Goal: Task Accomplishment & Management: Complete application form

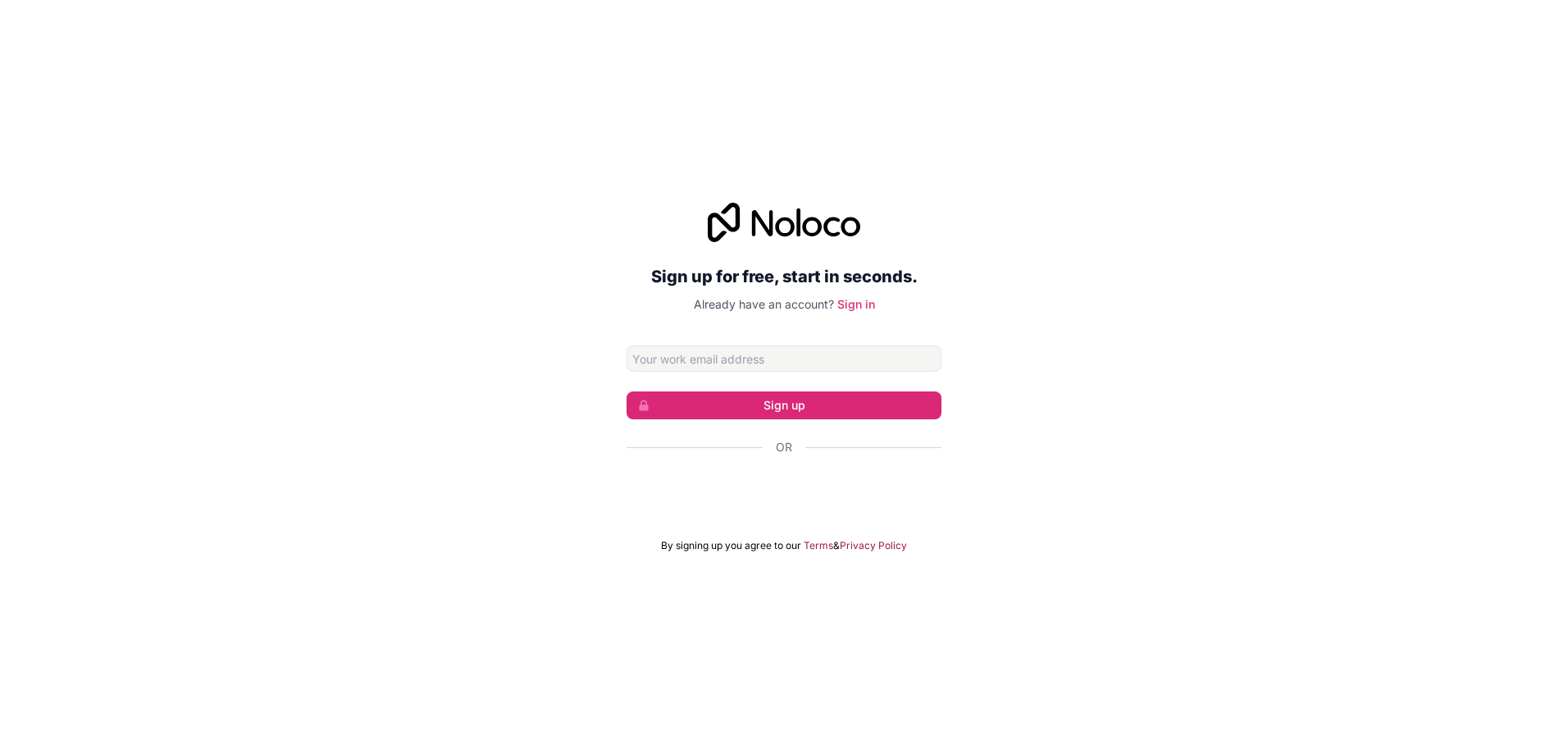
drag, startPoint x: 0, startPoint y: 0, endPoint x: 759, endPoint y: 350, distance: 835.8
click at [759, 350] on input "Email address" at bounding box center [784, 358] width 315 height 26
type input "m"
type input "3"
type input "[EMAIL_ADDRESS][DOMAIN_NAME]"
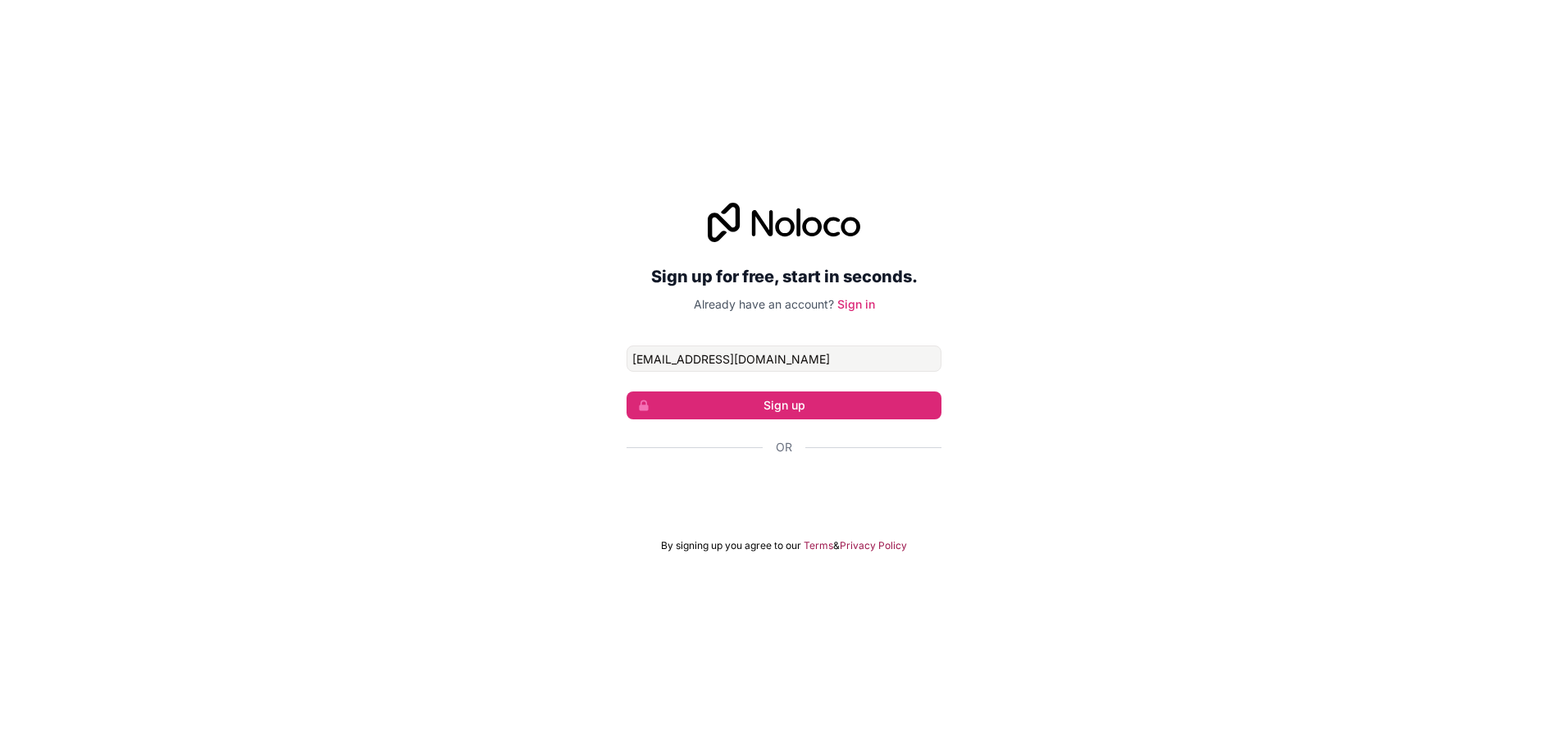
click button "Sign up" at bounding box center [784, 405] width 315 height 28
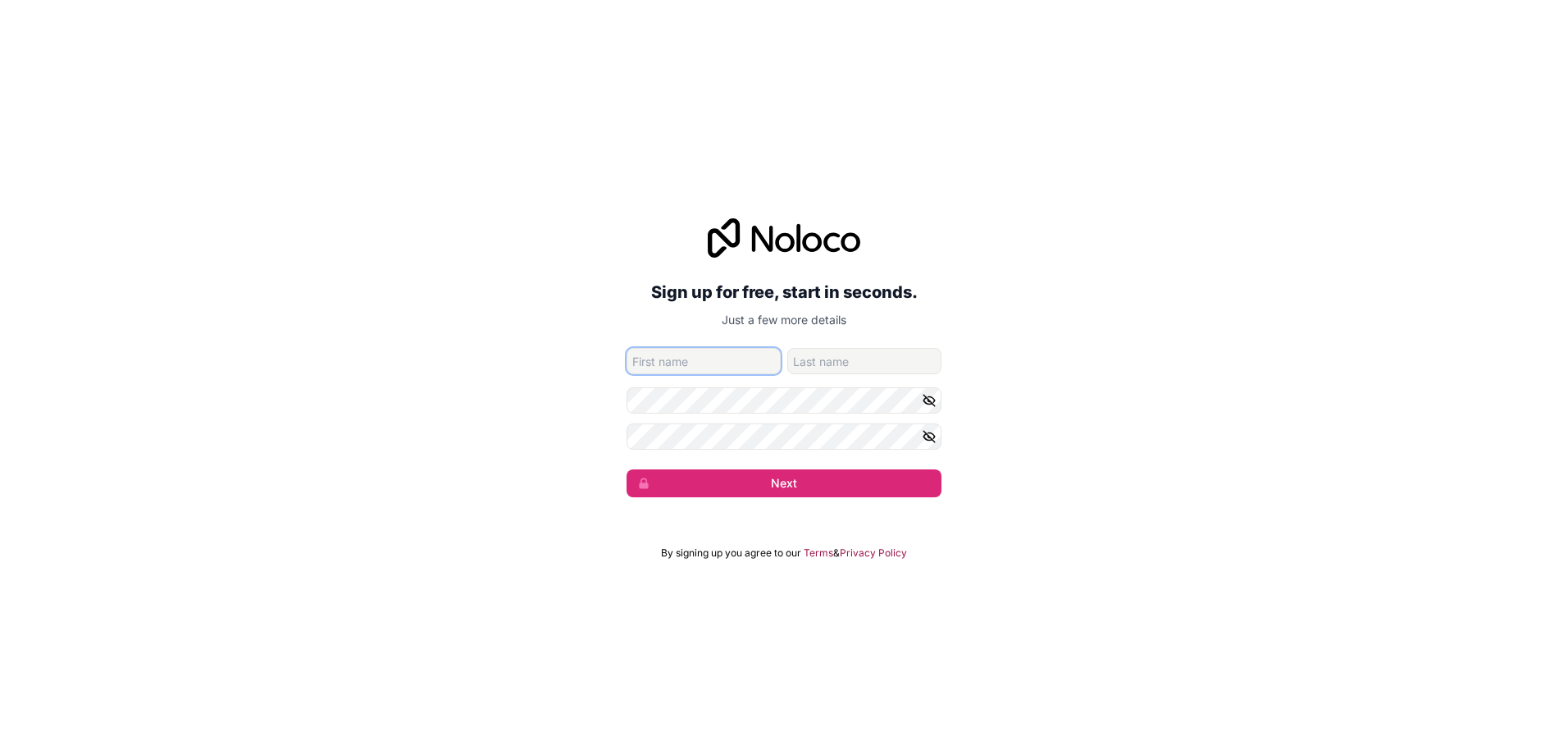
click at [709, 354] on input "given-name" at bounding box center [703, 361] width 155 height 26
type input "mostafa"
type input "najjarin"
click at [626, 469] on button "Next" at bounding box center [784, 483] width 315 height 28
drag, startPoint x: 555, startPoint y: 495, endPoint x: 629, endPoint y: 495, distance: 74.0
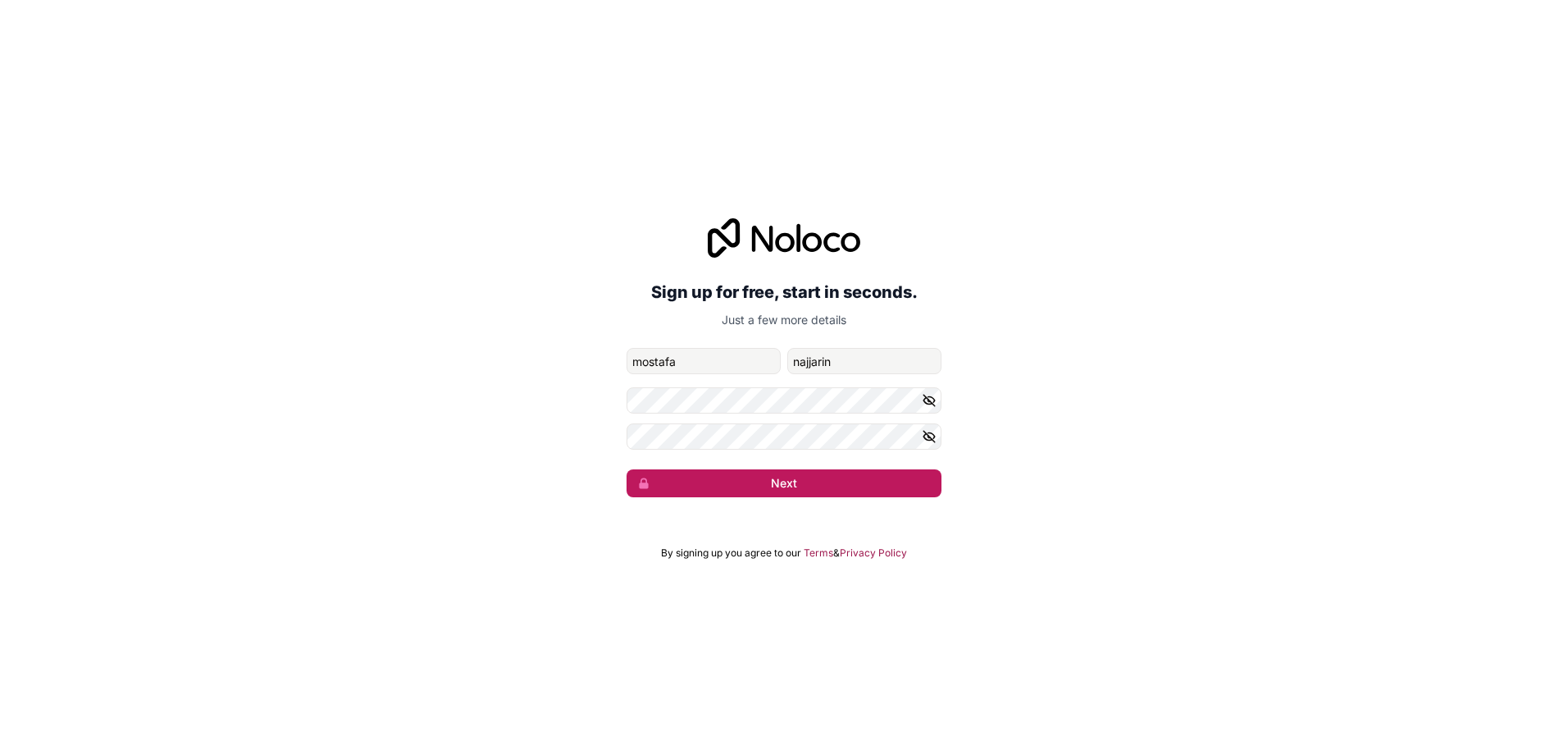
click at [555, 495] on div "Sign up for free, start in seconds. Just a few more details [EMAIL_ADDRESS][DOM…" at bounding box center [784, 357] width 1568 height 325
click at [754, 483] on button "Next" at bounding box center [784, 483] width 315 height 28
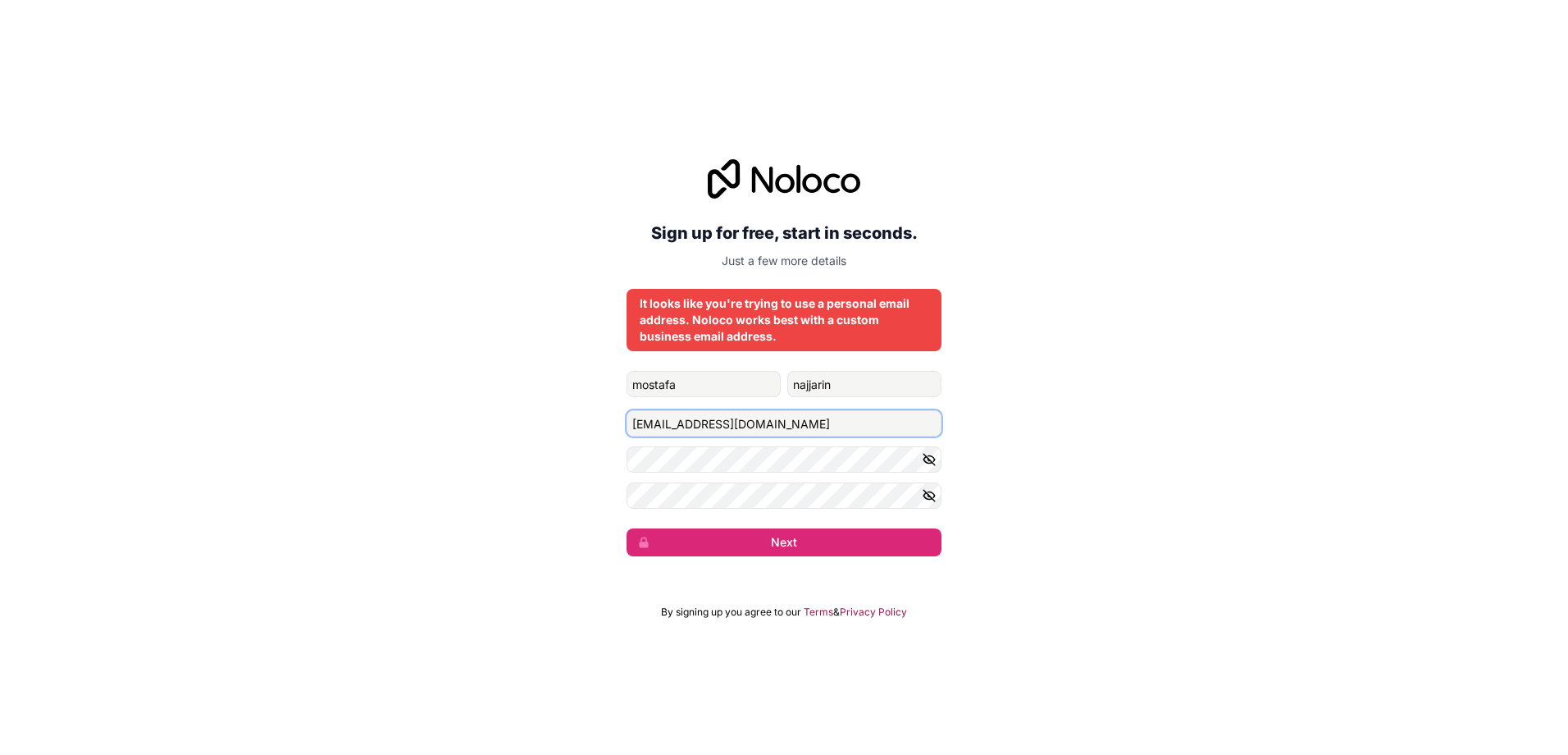
click at [718, 427] on input "[EMAIL_ADDRESS][DOMAIN_NAME]" at bounding box center [784, 423] width 315 height 26
drag, startPoint x: 816, startPoint y: 420, endPoint x: 676, endPoint y: 424, distance: 140.1
click at [676, 424] on input "[EMAIL_ADDRESS][DOMAIN_NAME]" at bounding box center [784, 423] width 315 height 26
type input "[EMAIL_ADDRESS][DOMAIN_NAME]"
click at [835, 545] on button "Next" at bounding box center [784, 542] width 315 height 28
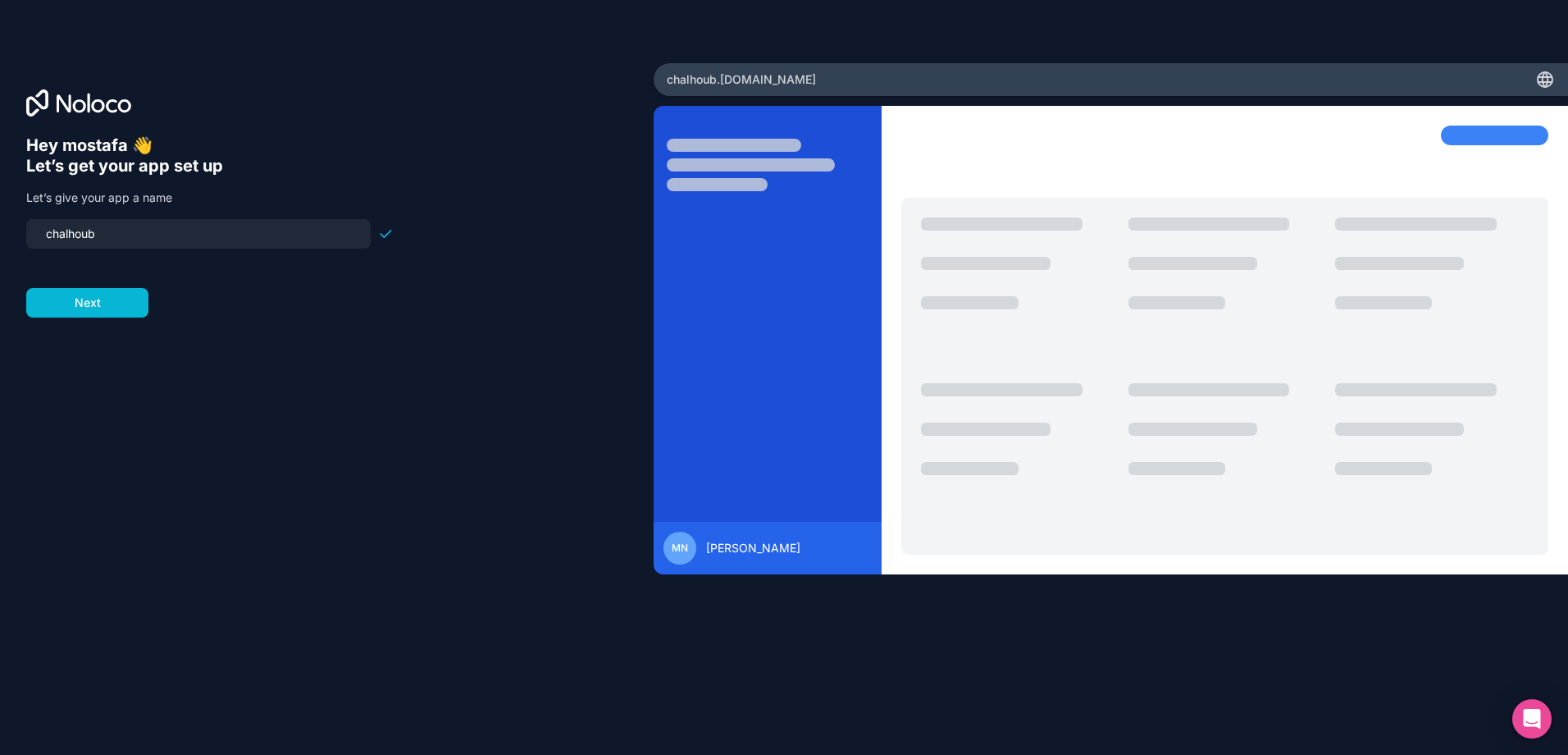
click at [99, 233] on input "chalhoub" at bounding box center [198, 233] width 324 height 23
type input "3dteam"
click at [100, 283] on form "3dteam Next" at bounding box center [210, 268] width 367 height 99
click at [99, 300] on button "Next" at bounding box center [87, 302] width 122 height 30
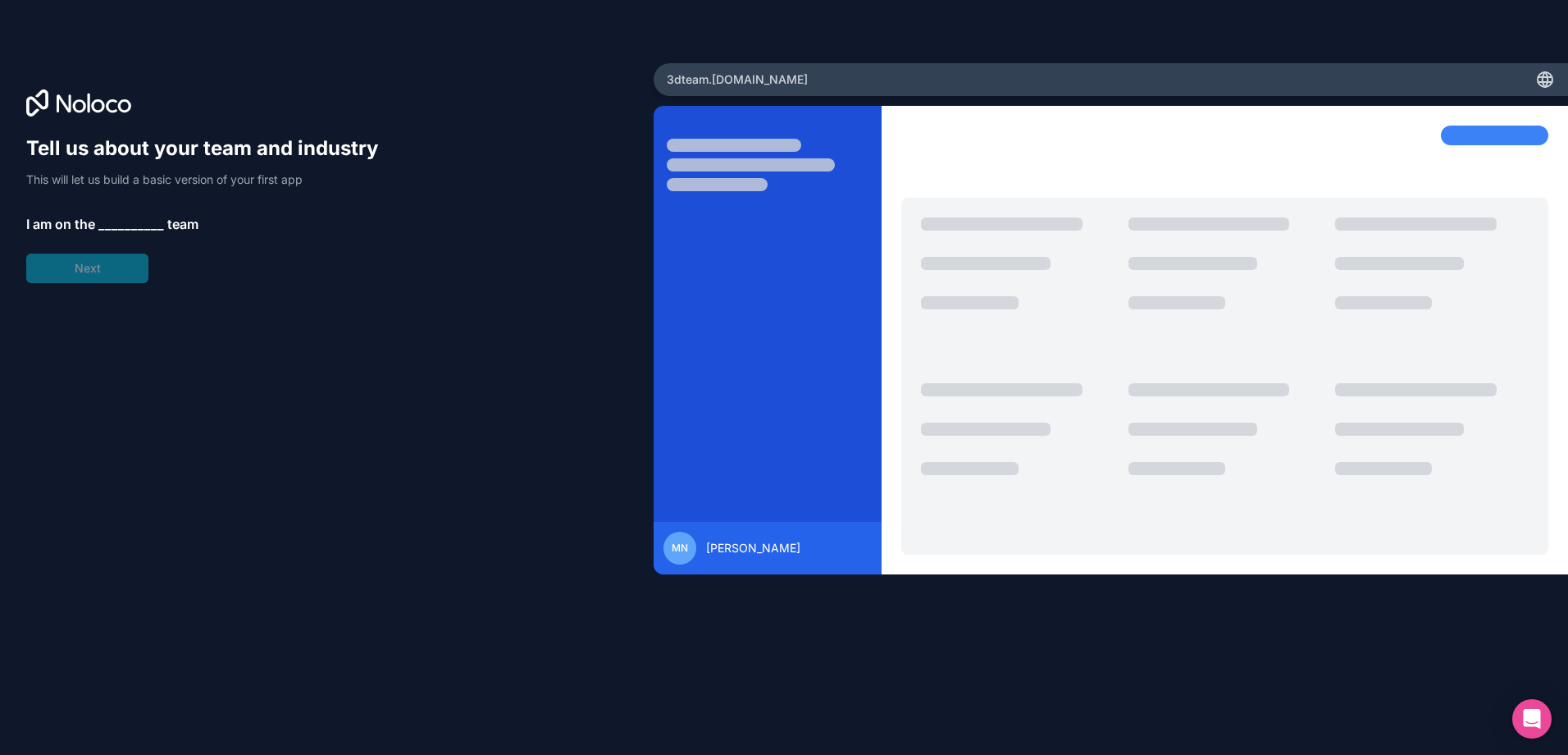
click at [98, 262] on div "Tell us about your team and industry This will let us build a basic version of …" at bounding box center [210, 209] width 367 height 147
click at [119, 219] on span "__________" at bounding box center [131, 224] width 66 height 20
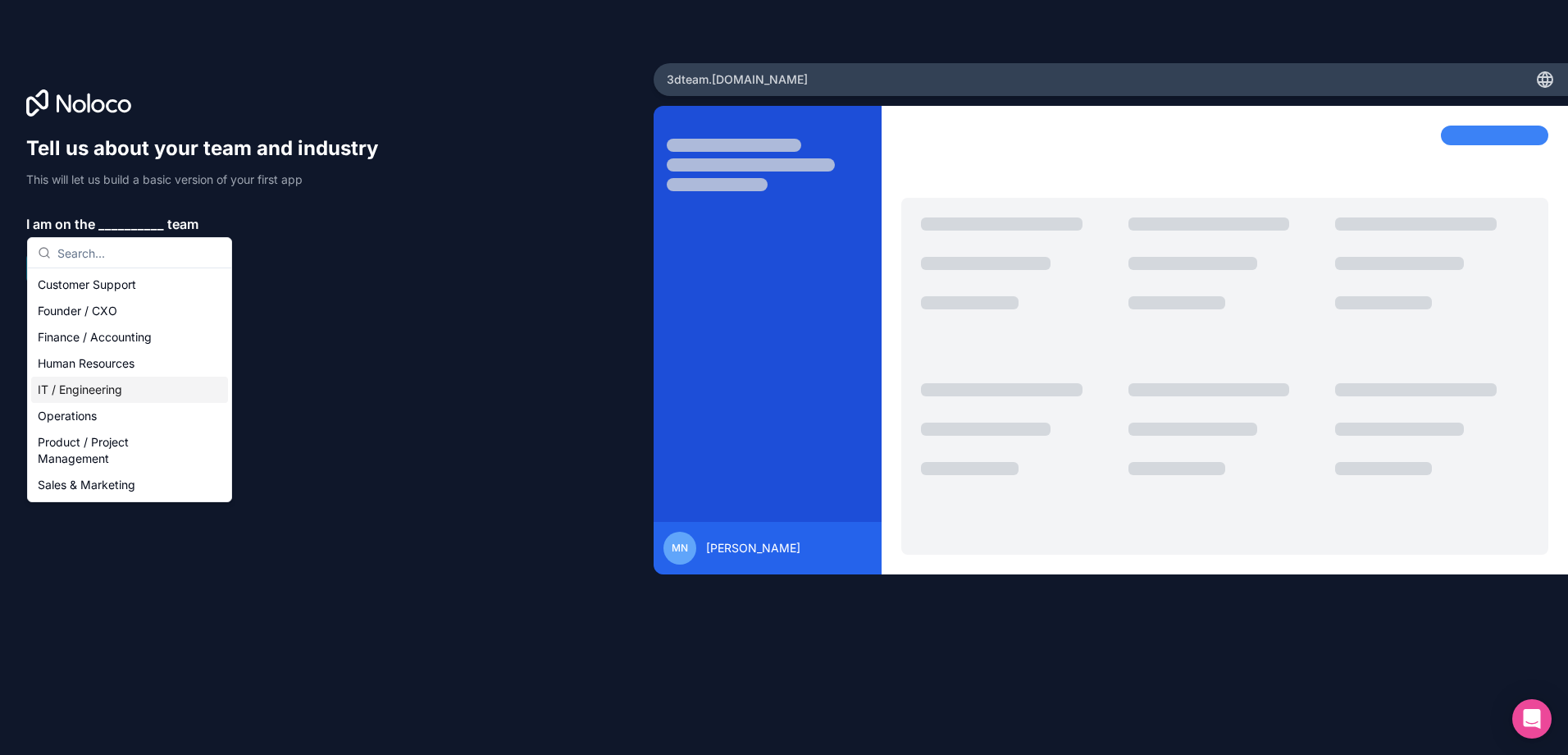
click at [97, 392] on div "IT / Engineering" at bounding box center [129, 389] width 197 height 26
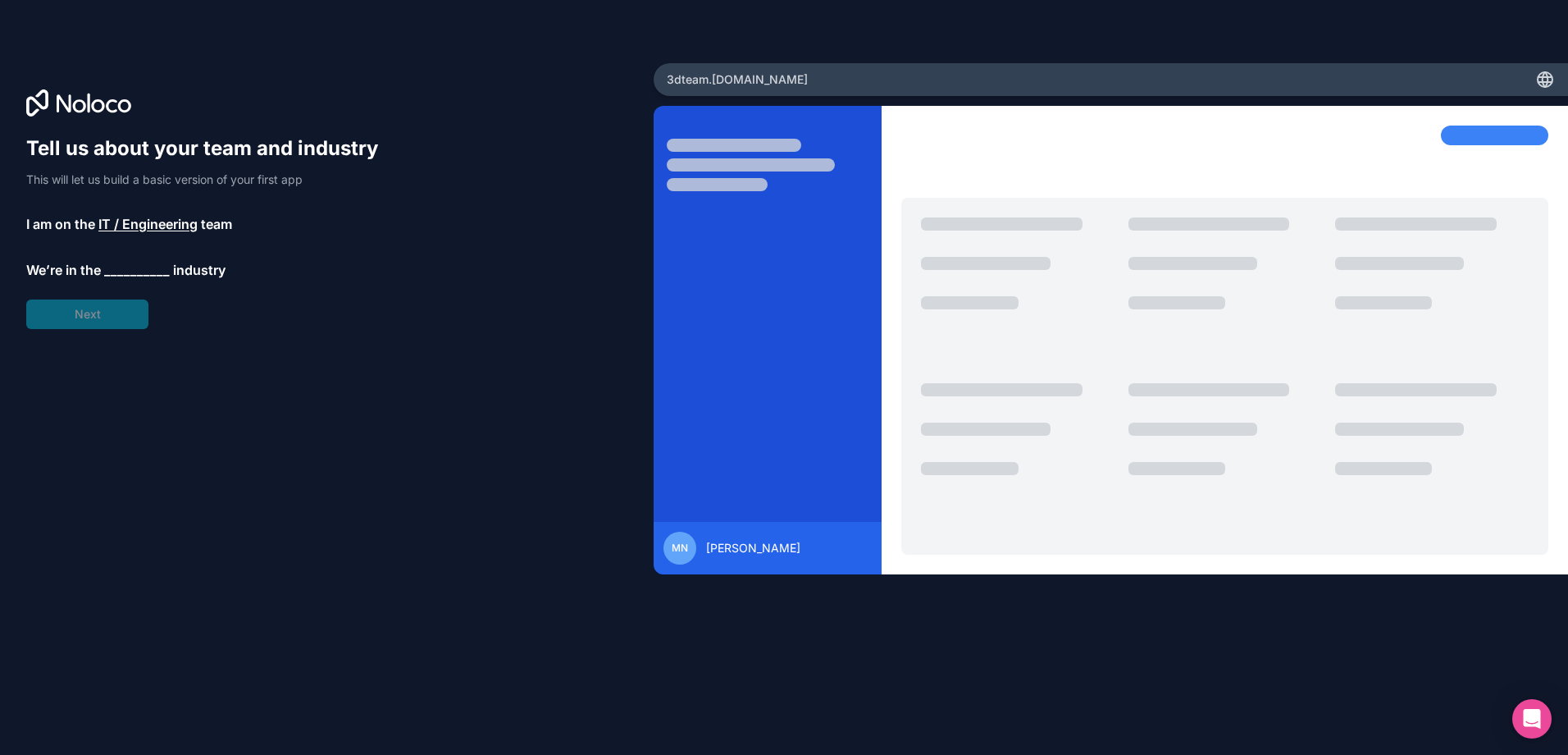
click at [135, 268] on span "__________" at bounding box center [136, 270] width 66 height 20
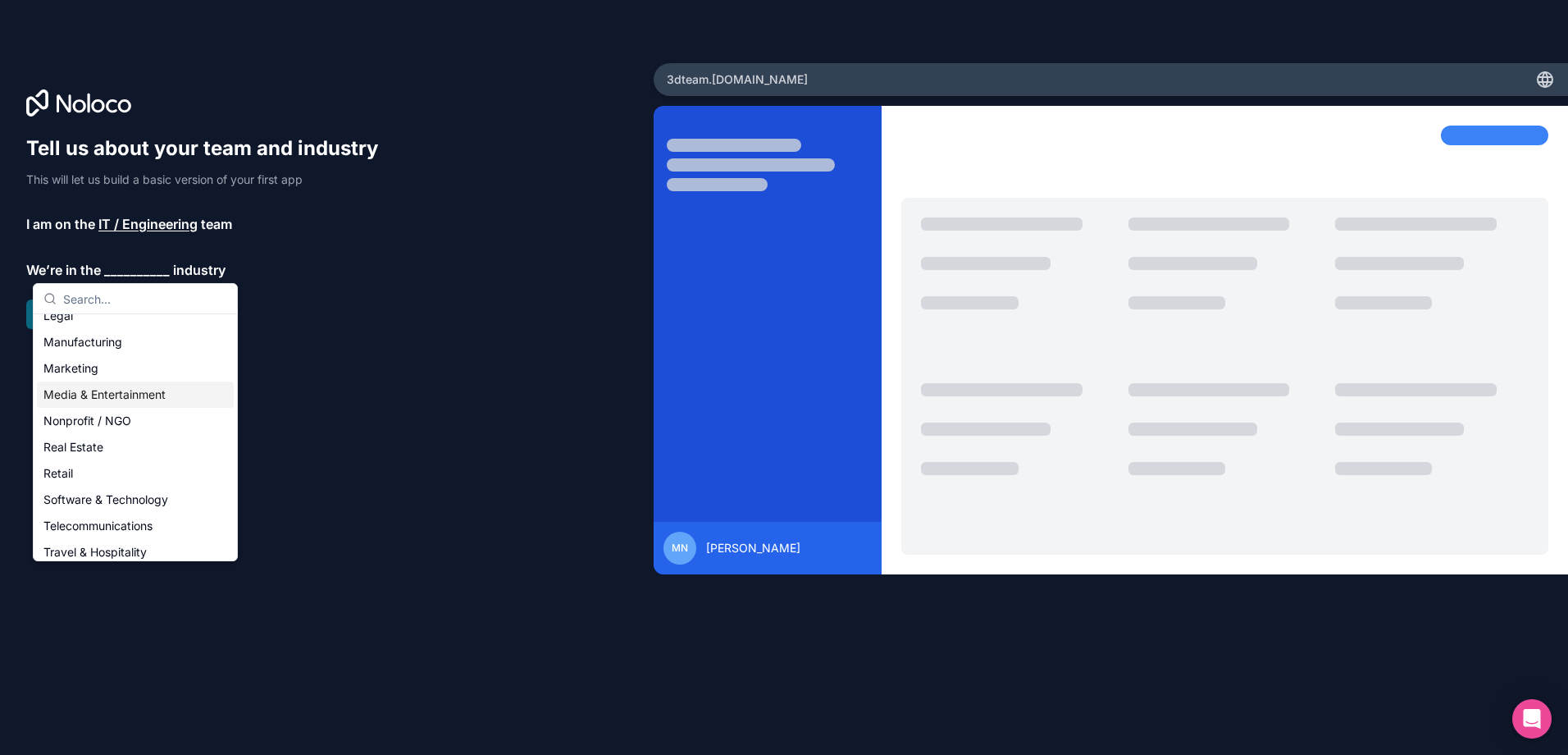
scroll to position [338, 0]
click at [101, 544] on div "Others" at bounding box center [136, 543] width 197 height 26
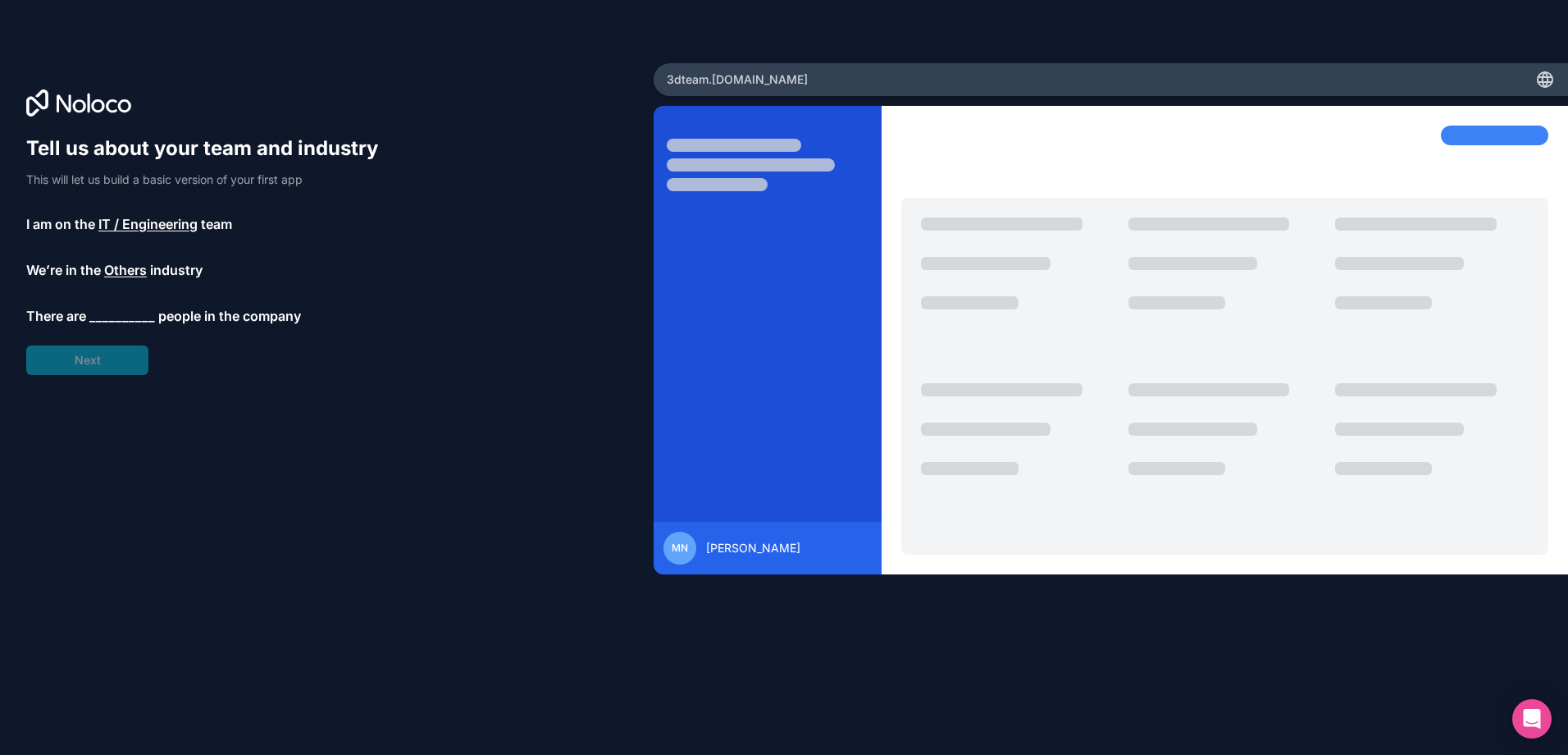
click at [108, 314] on span "__________" at bounding box center [122, 316] width 66 height 20
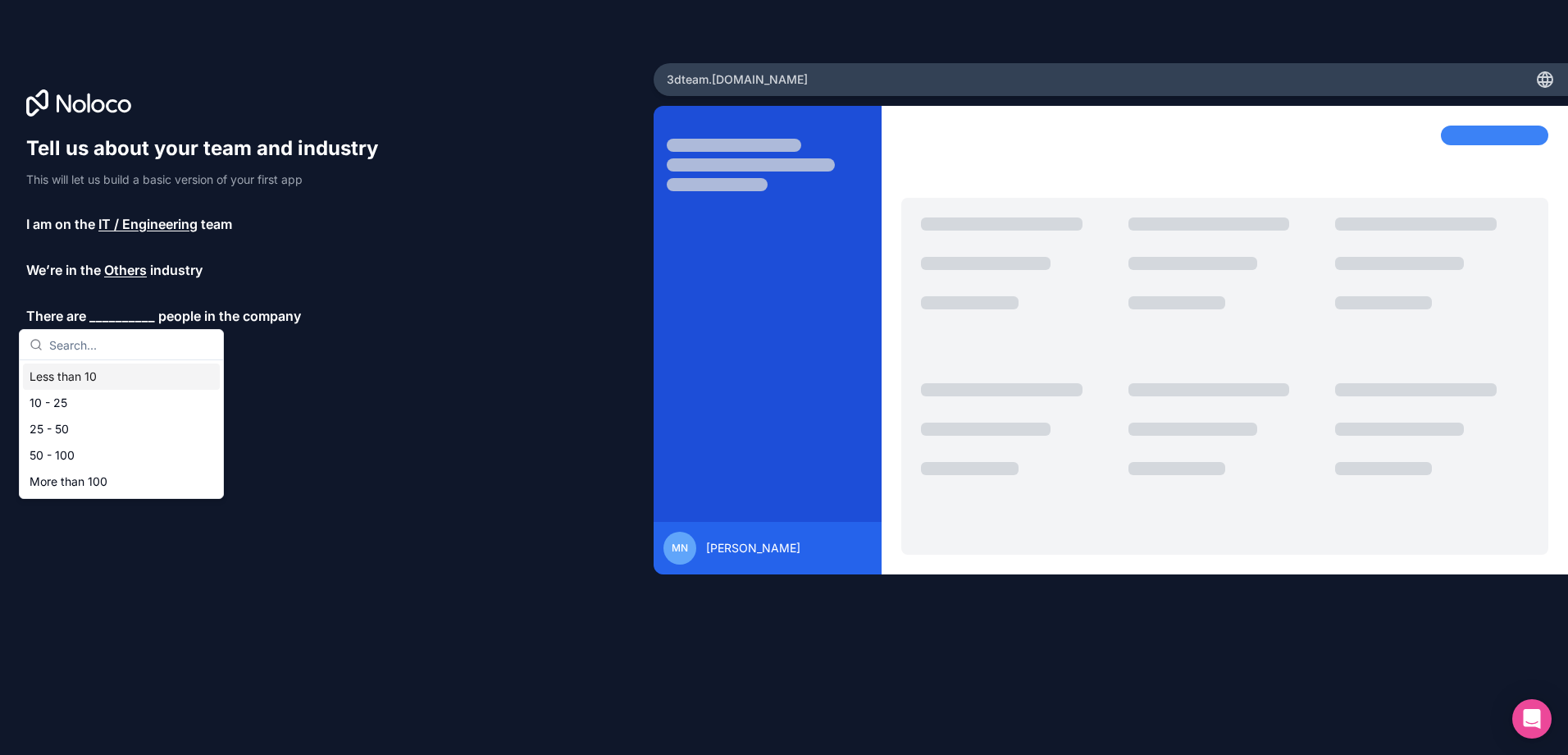
click at [86, 382] on div "Less than 10" at bounding box center [121, 376] width 197 height 26
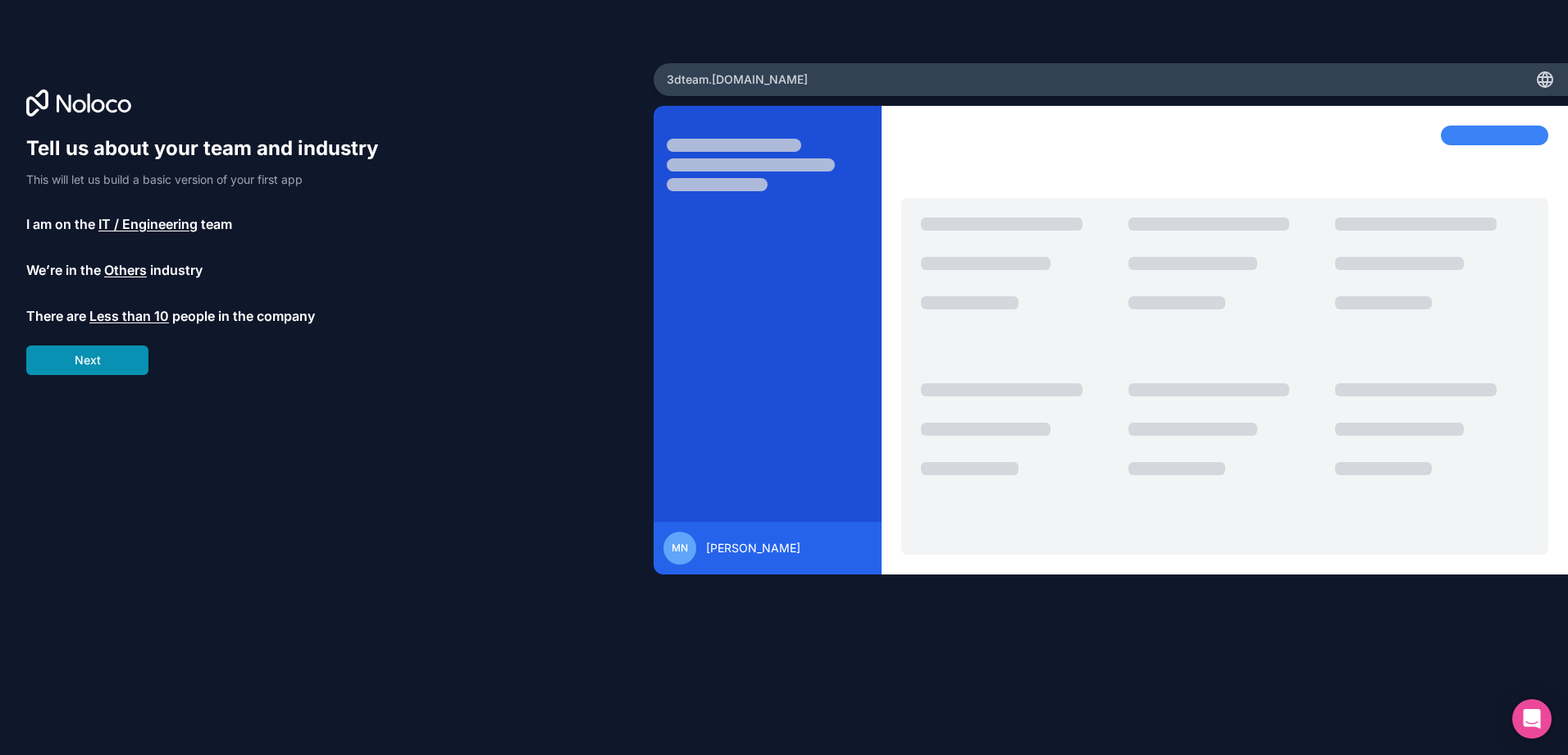
click at [108, 361] on button "Next" at bounding box center [87, 360] width 122 height 30
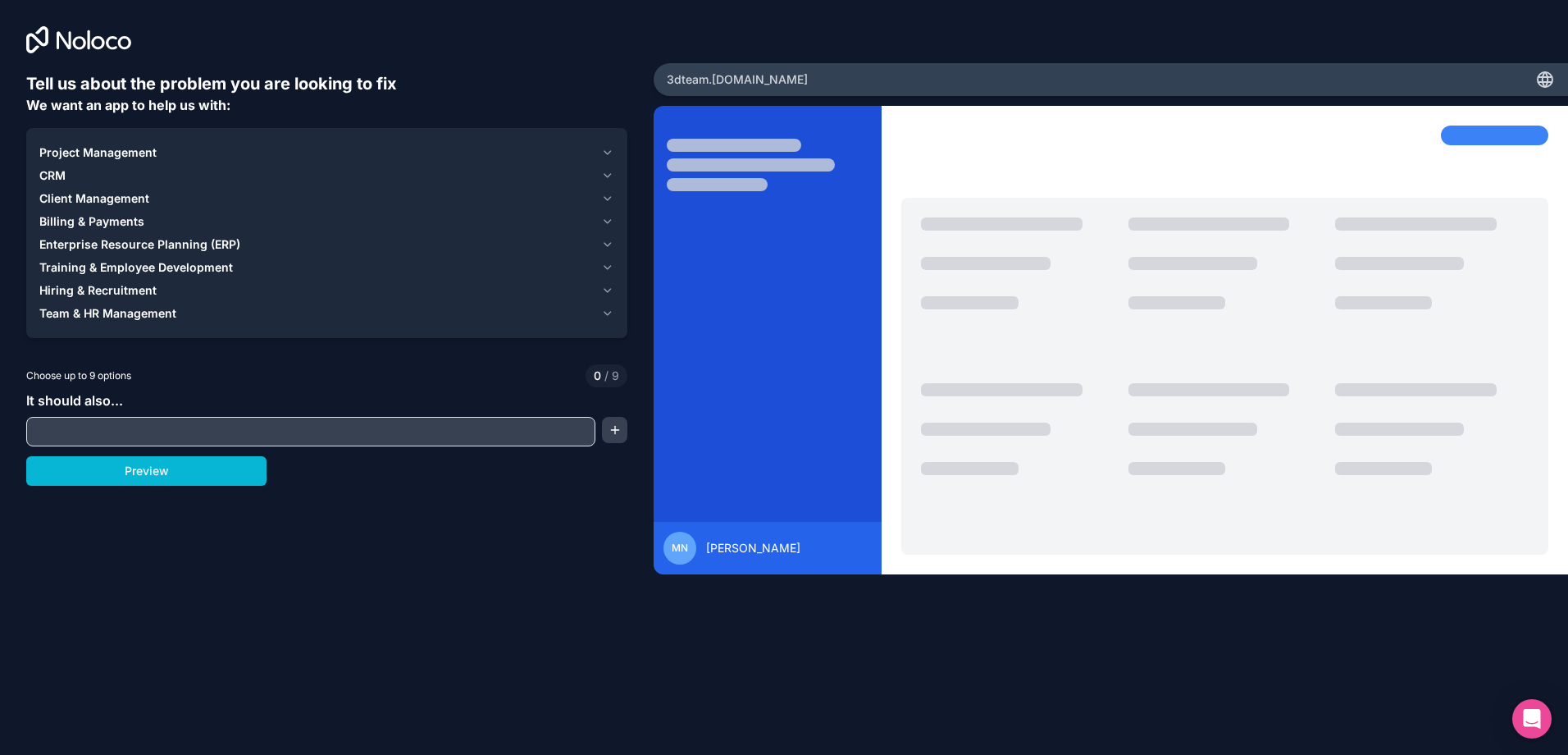
click at [141, 147] on span "Project Management" at bounding box center [99, 153] width 117 height 16
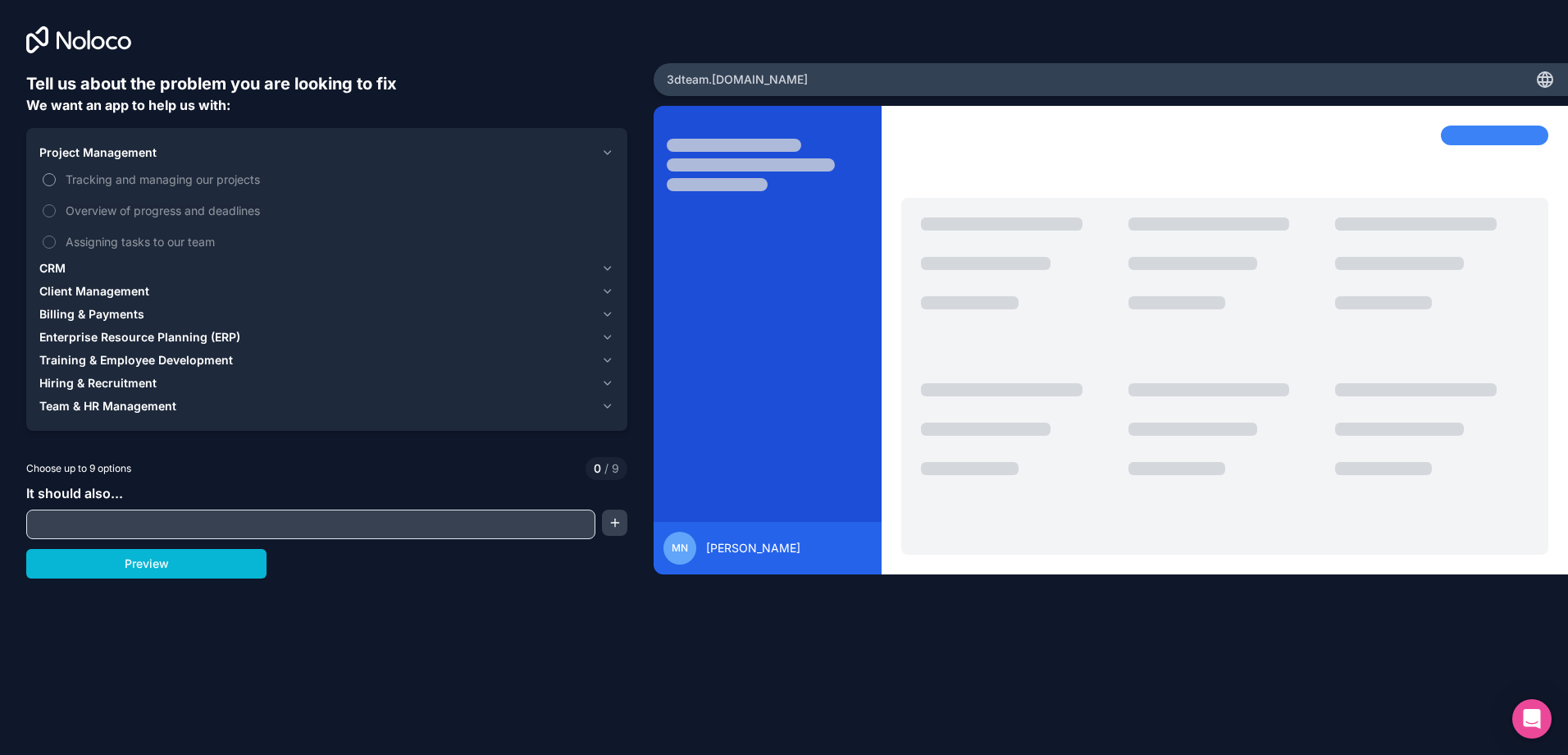
click at [129, 183] on span "Tracking and managing our projects" at bounding box center [338, 179] width 545 height 17
click at [56, 183] on button "Tracking and managing our projects" at bounding box center [49, 179] width 14 height 14
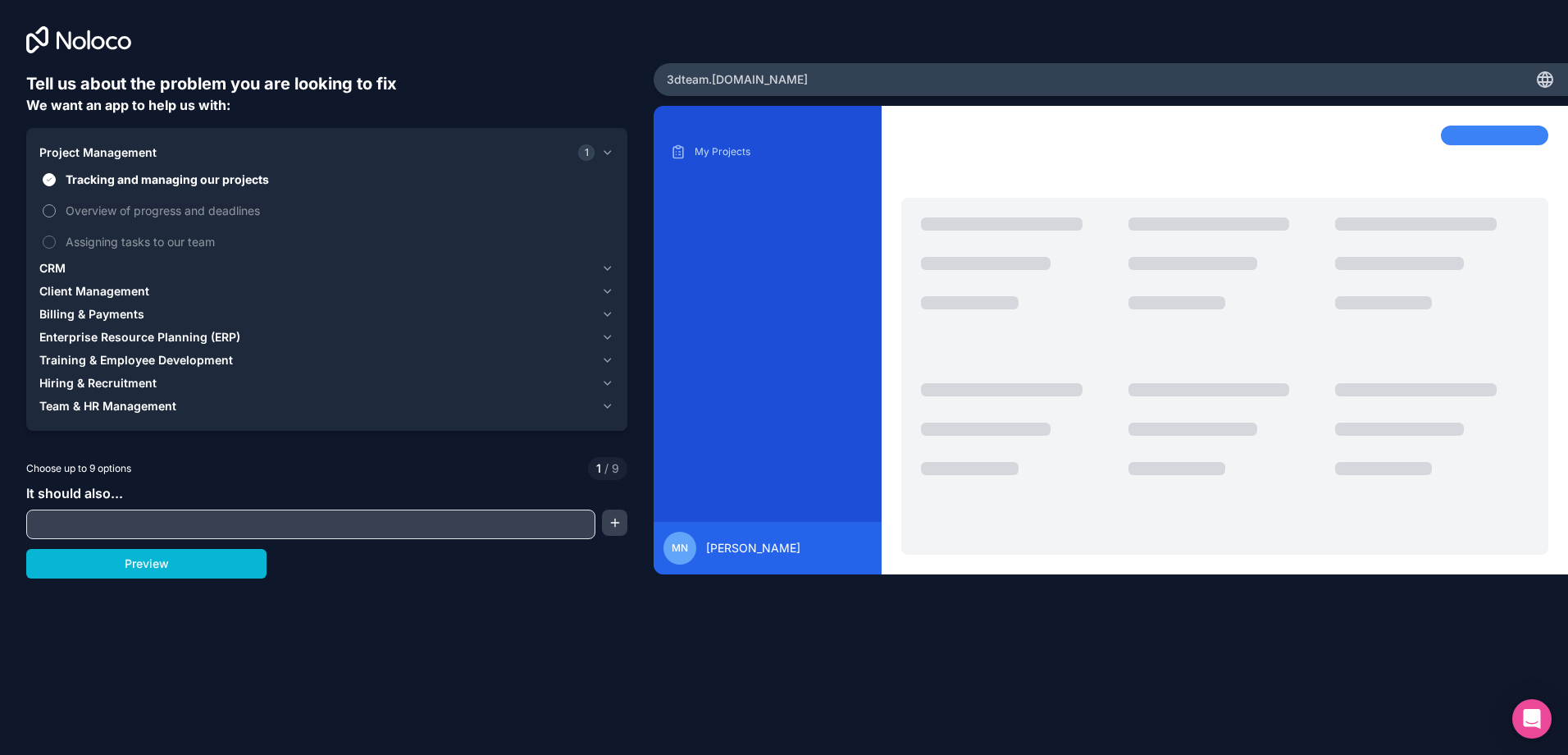
click at [86, 213] on span "Overview of progress and deadlines" at bounding box center [338, 210] width 545 height 17
click at [56, 213] on button "Overview of progress and deadlines" at bounding box center [49, 211] width 14 height 14
click at [57, 247] on label "Assigning tasks to our team" at bounding box center [327, 241] width 575 height 31
click at [56, 247] on button "Assigning tasks to our team" at bounding box center [49, 241] width 14 height 14
click at [606, 269] on icon "button" at bounding box center [607, 268] width 13 height 14
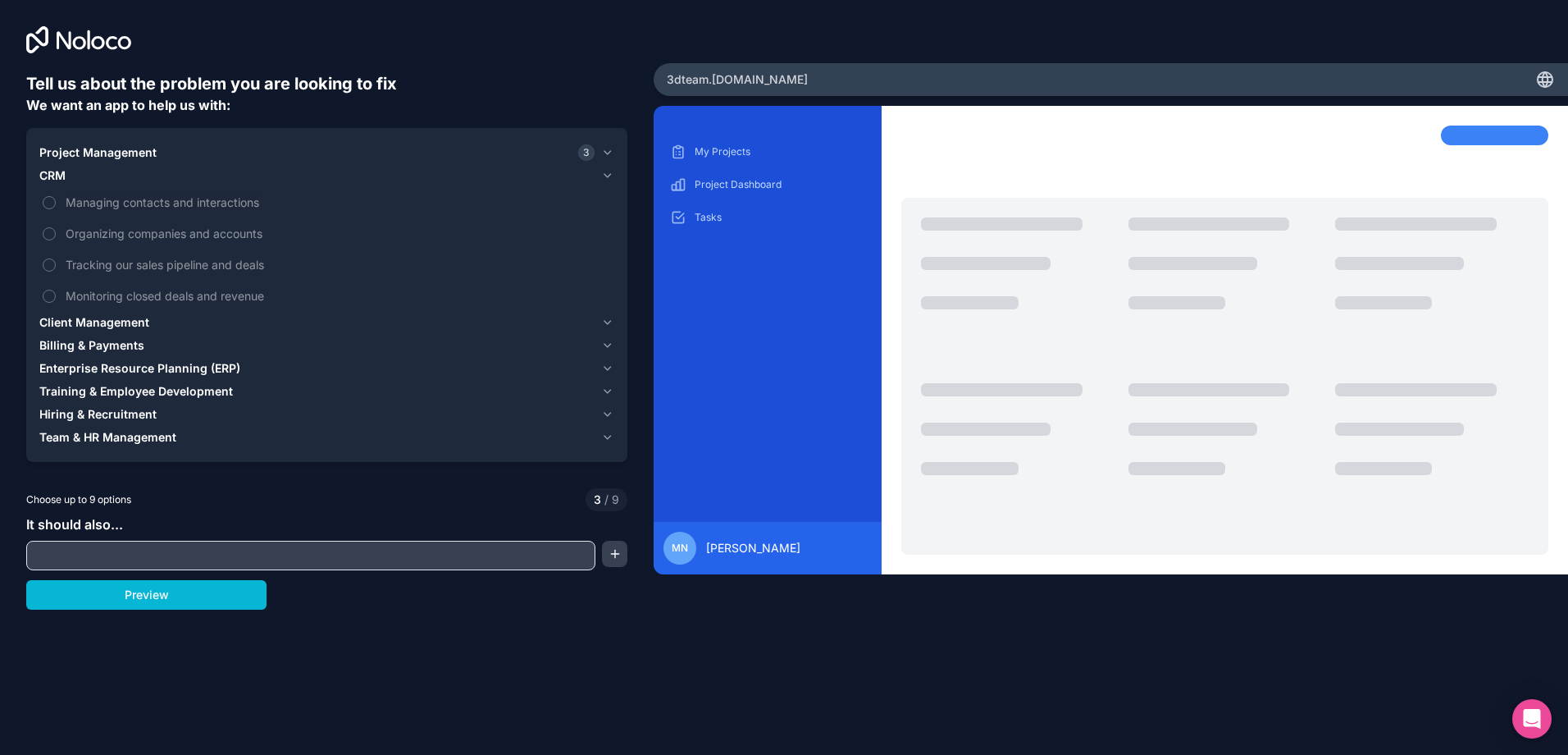
click at [608, 323] on icon "button" at bounding box center [607, 323] width 6 height 4
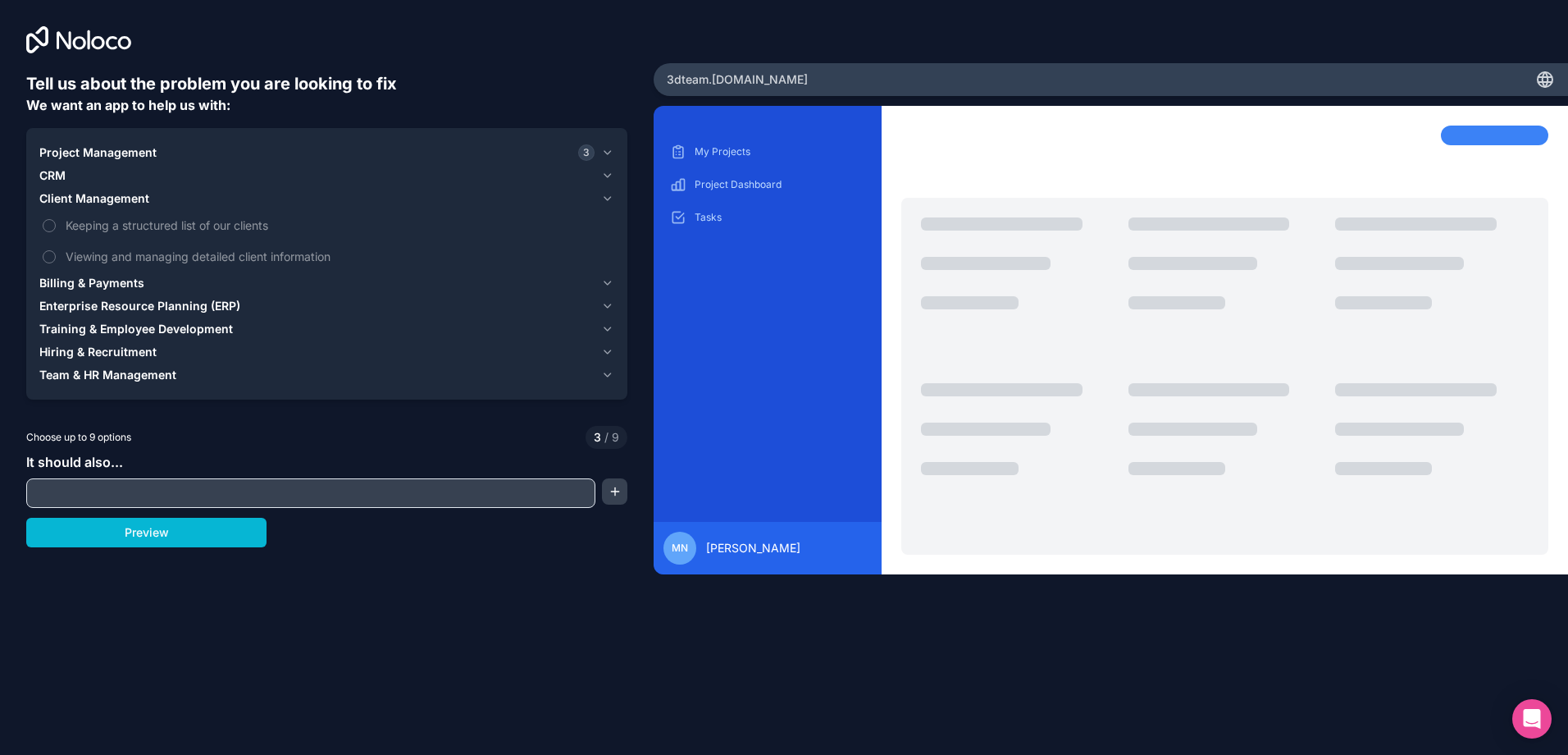
click at [604, 307] on icon "button" at bounding box center [607, 306] width 13 height 14
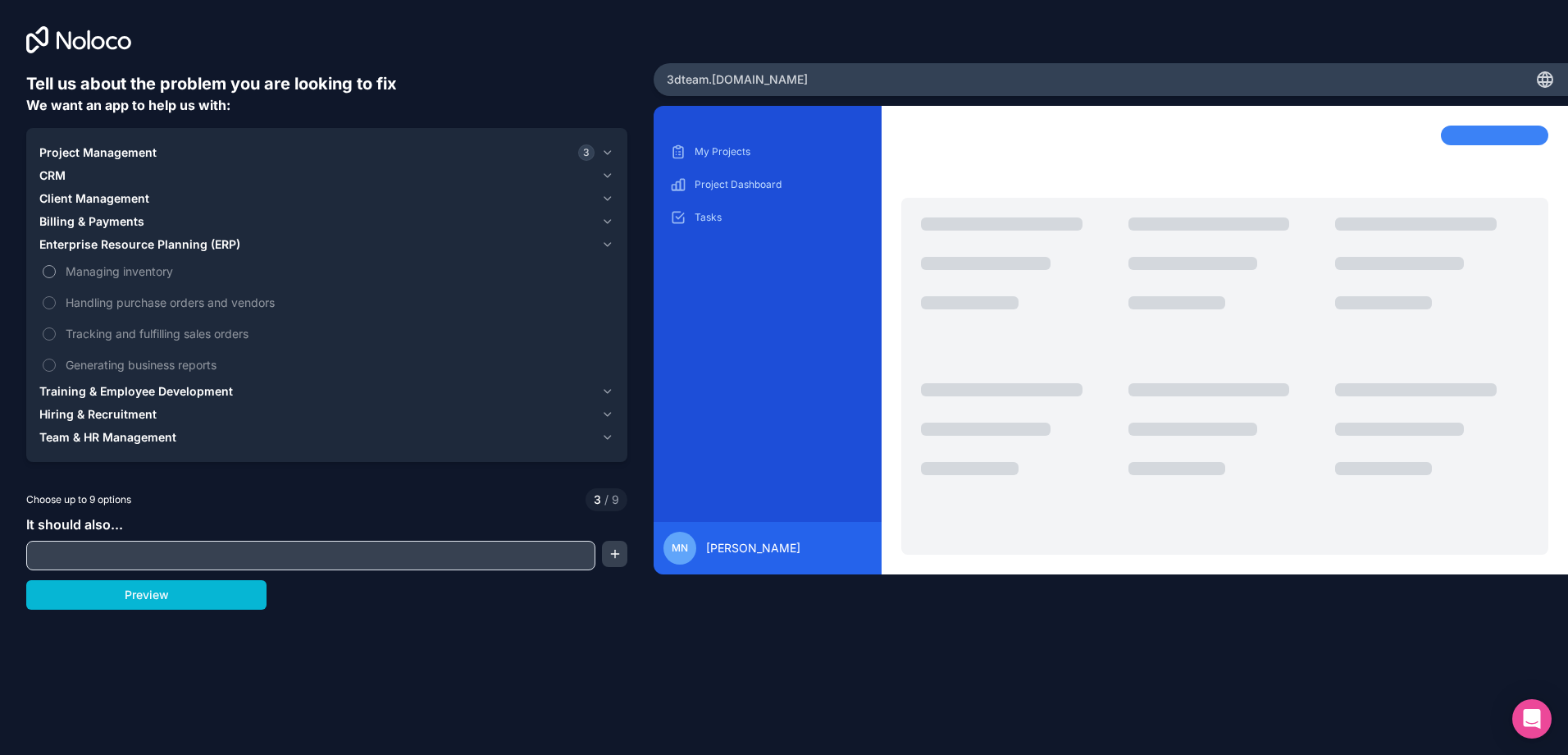
click at [154, 275] on span "Managing inventory" at bounding box center [338, 270] width 545 height 17
click at [56, 275] on button "Managing inventory" at bounding box center [49, 271] width 14 height 14
click at [150, 384] on span "Training & Employee Development" at bounding box center [136, 392] width 193 height 16
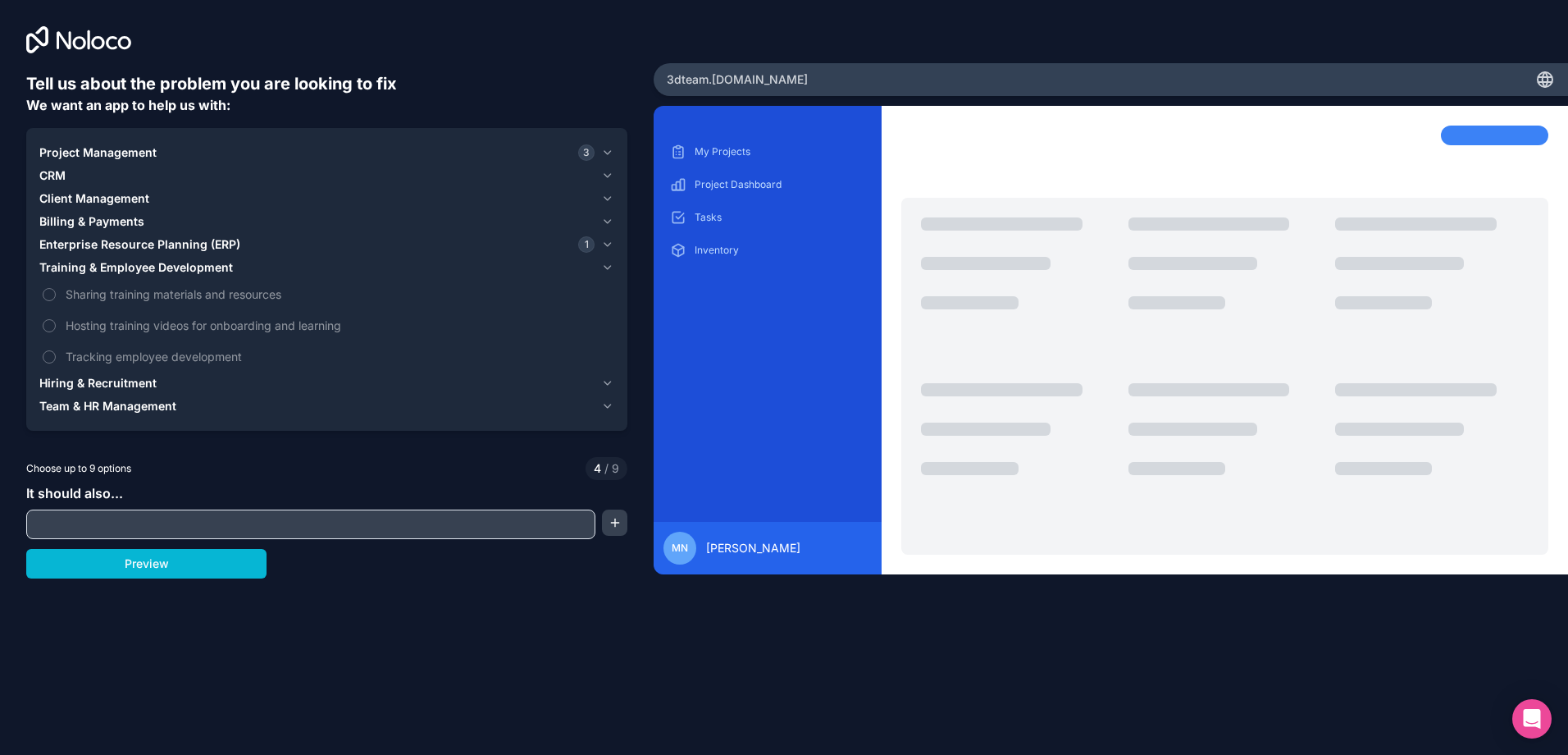
click at [163, 410] on span "Team & HR Management" at bounding box center [108, 406] width 137 height 16
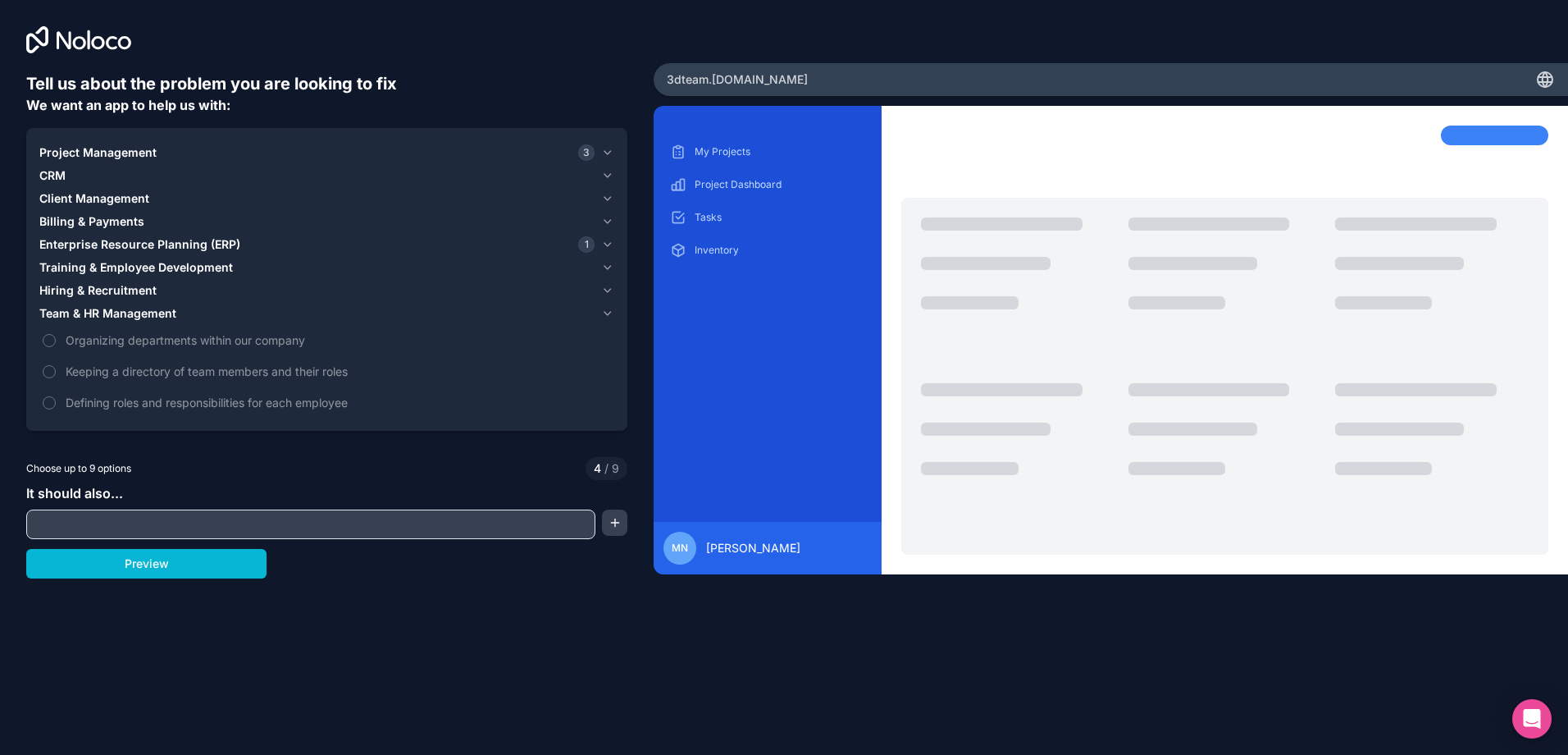
click at [182, 524] on input "text" at bounding box center [311, 524] width 561 height 23
click at [606, 153] on icon "button" at bounding box center [607, 152] width 13 height 14
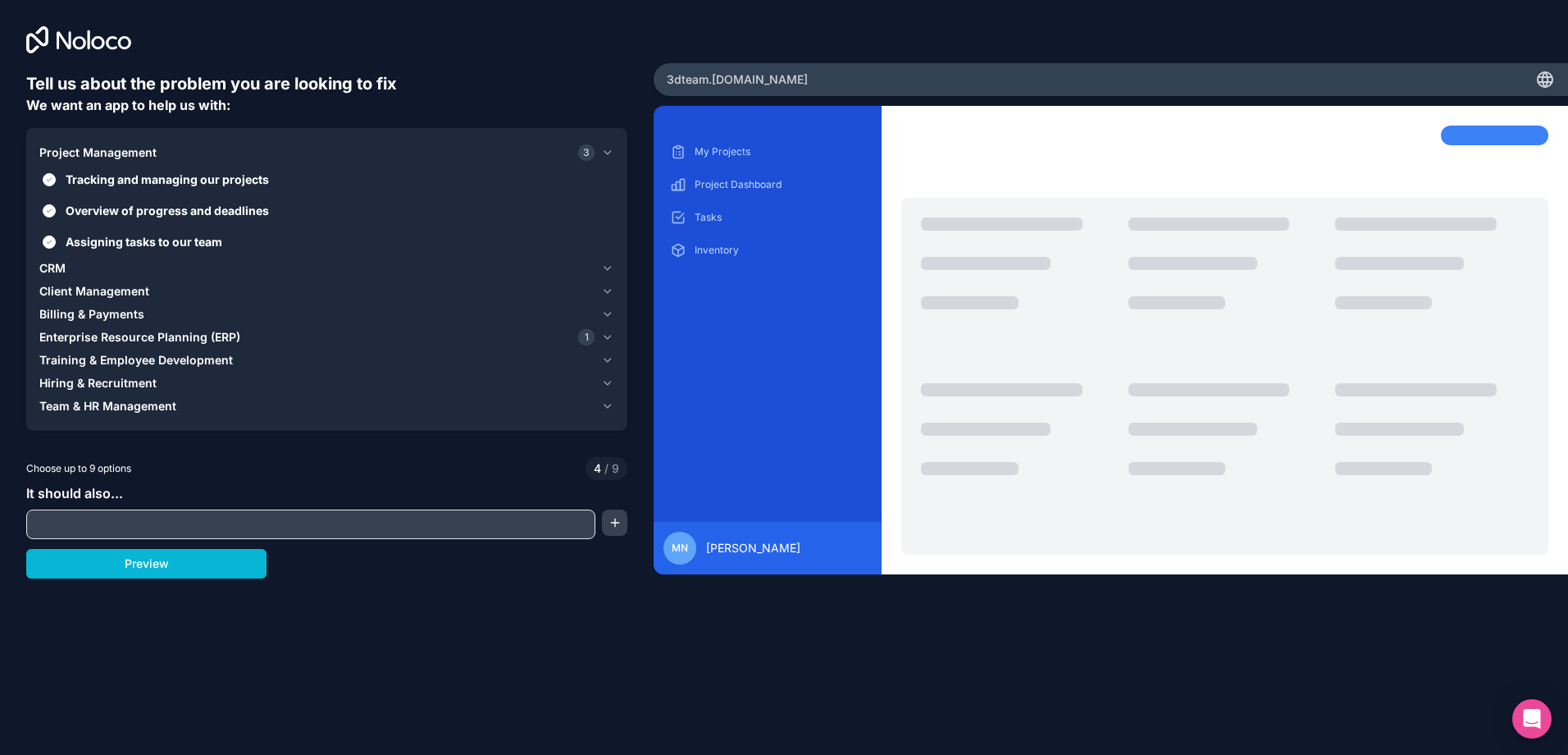
click at [502, 526] on input "text" at bounding box center [311, 524] width 561 height 23
click at [461, 522] on input "text" at bounding box center [311, 524] width 561 height 23
type input "procurement tracking"
click at [615, 525] on button "button" at bounding box center [614, 522] width 24 height 26
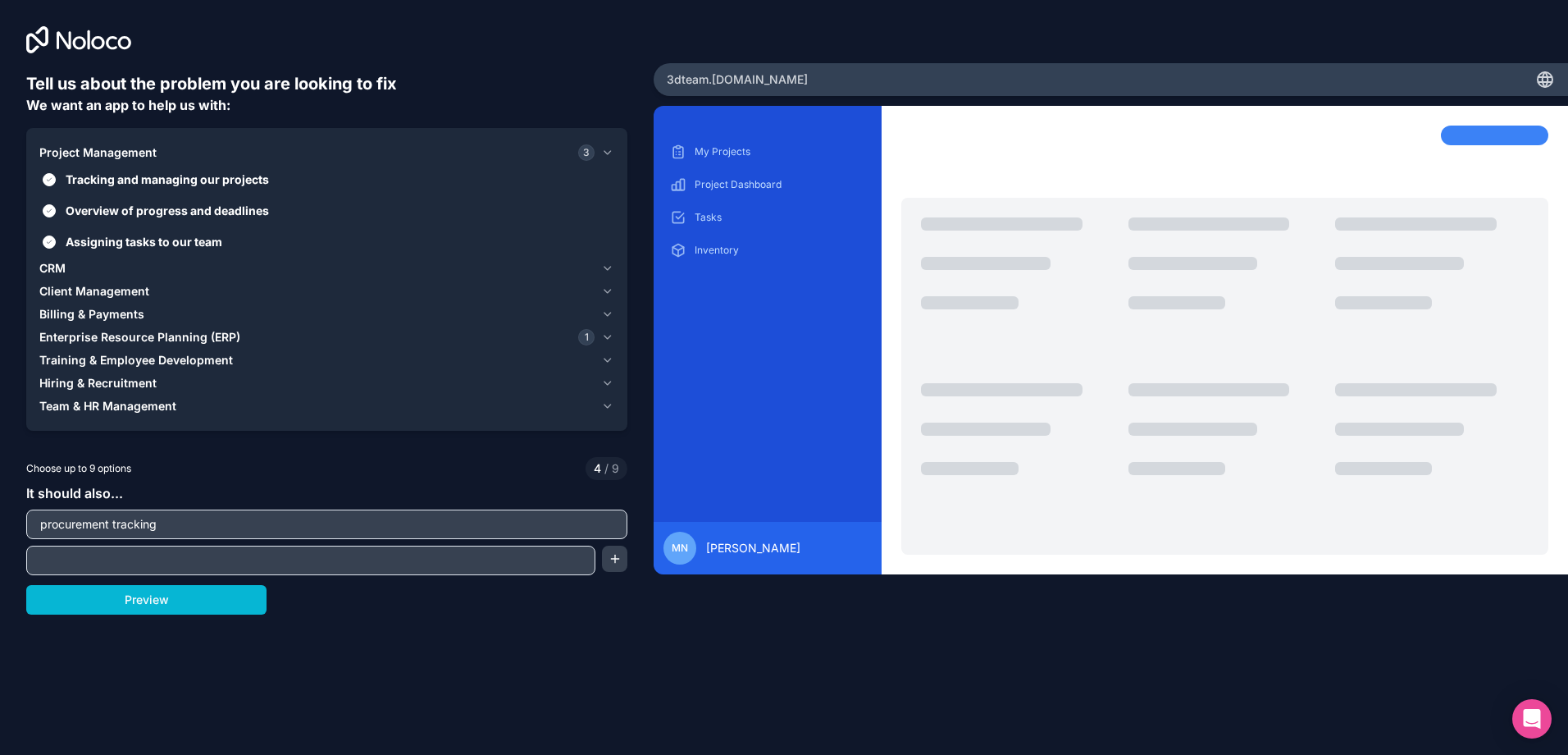
click at [265, 555] on input "text" at bounding box center [311, 560] width 561 height 23
type input "Snags tracking"
click at [619, 557] on button "button" at bounding box center [614, 558] width 24 height 26
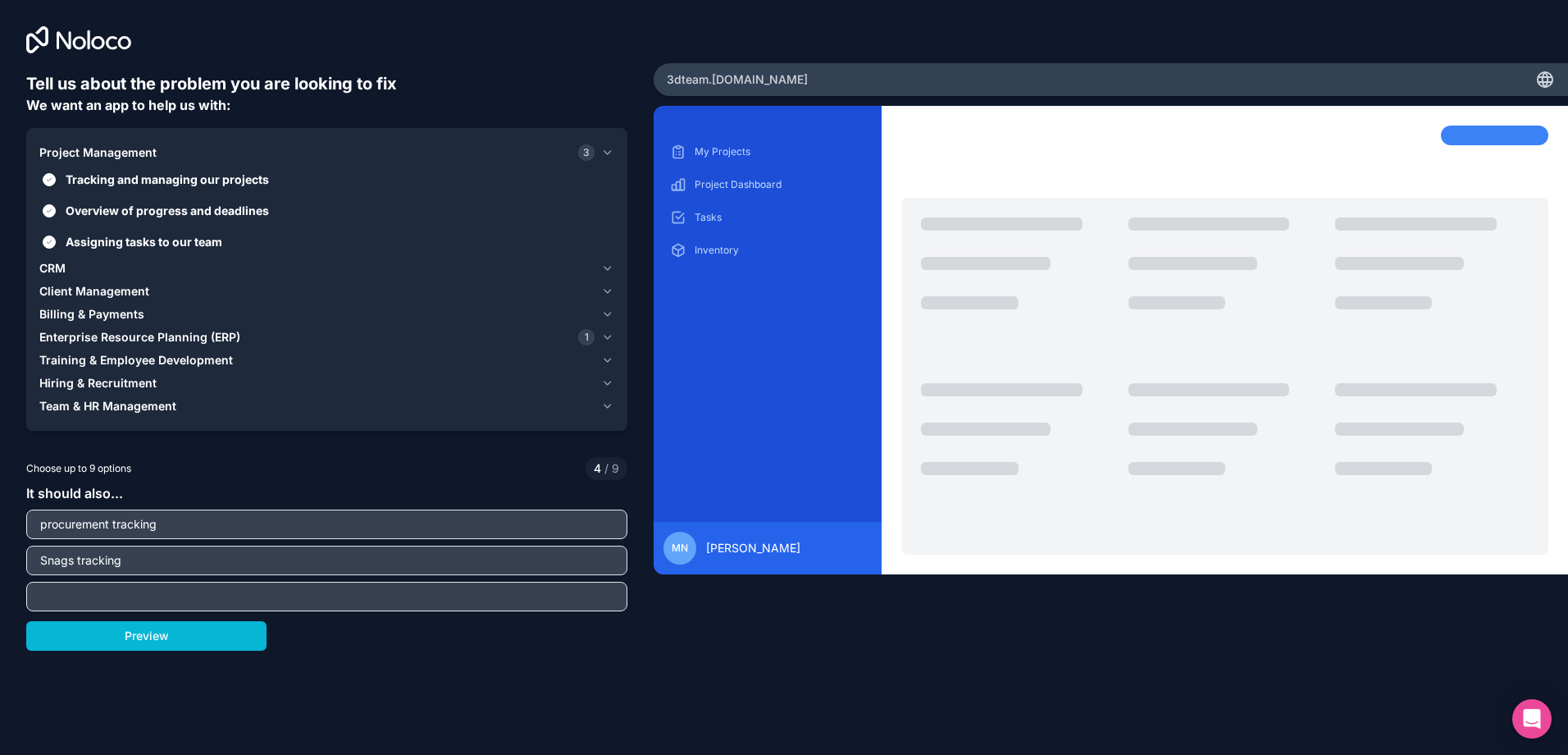
click at [344, 594] on input "text" at bounding box center [327, 596] width 593 height 23
type input "Risks tracking"
click at [249, 637] on button "Preview" at bounding box center [146, 636] width 240 height 30
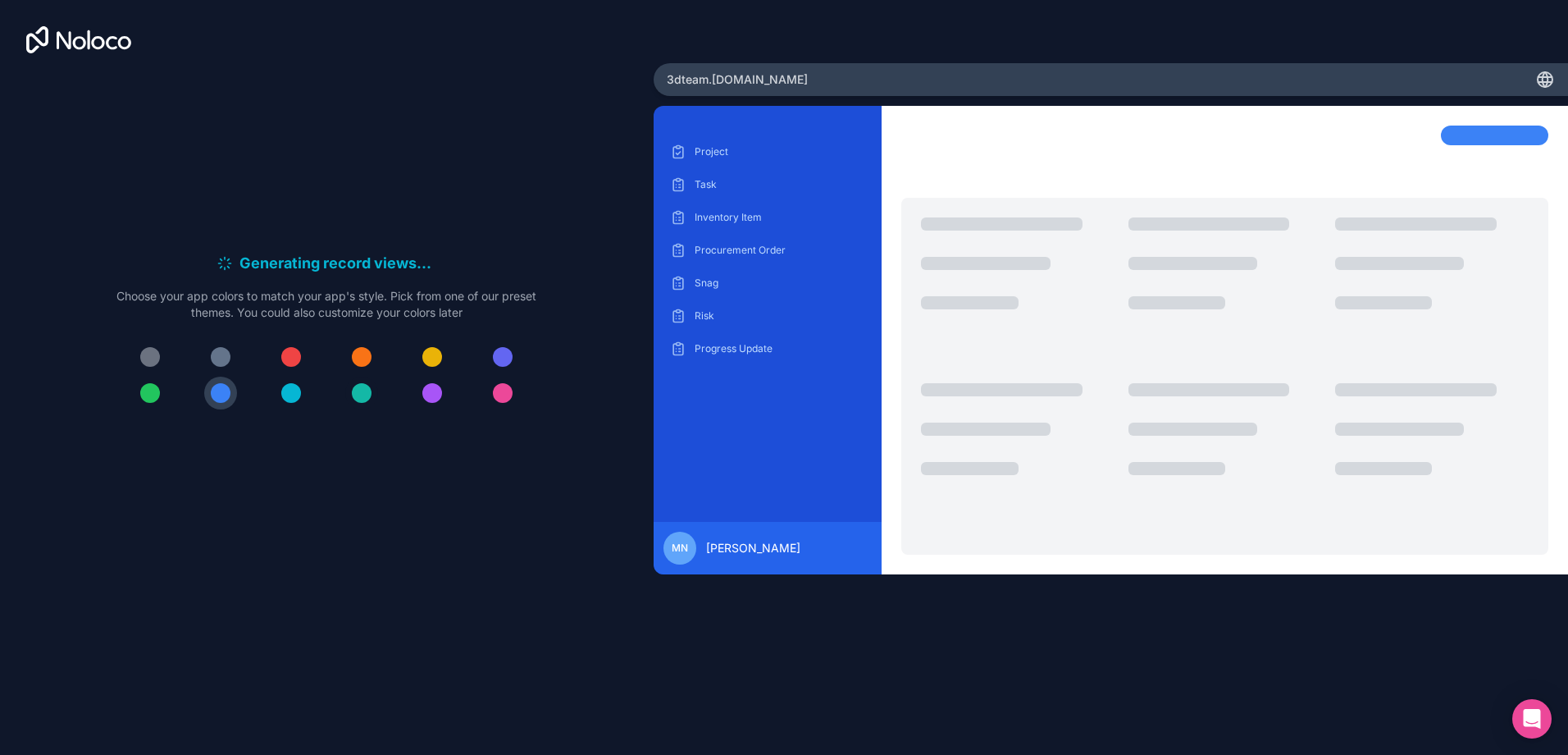
click at [364, 399] on div at bounding box center [361, 393] width 20 height 20
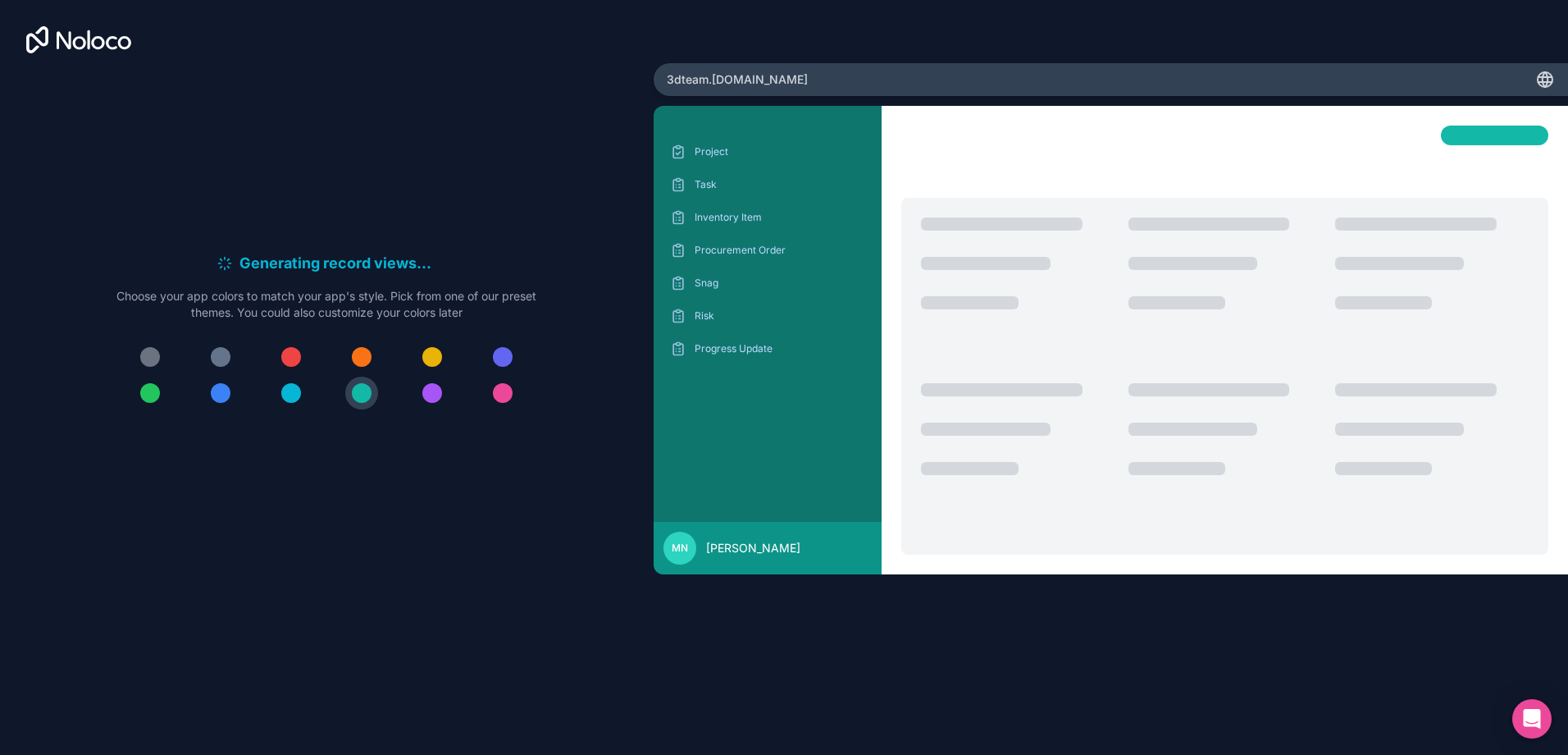
click at [297, 396] on div at bounding box center [291, 393] width 20 height 20
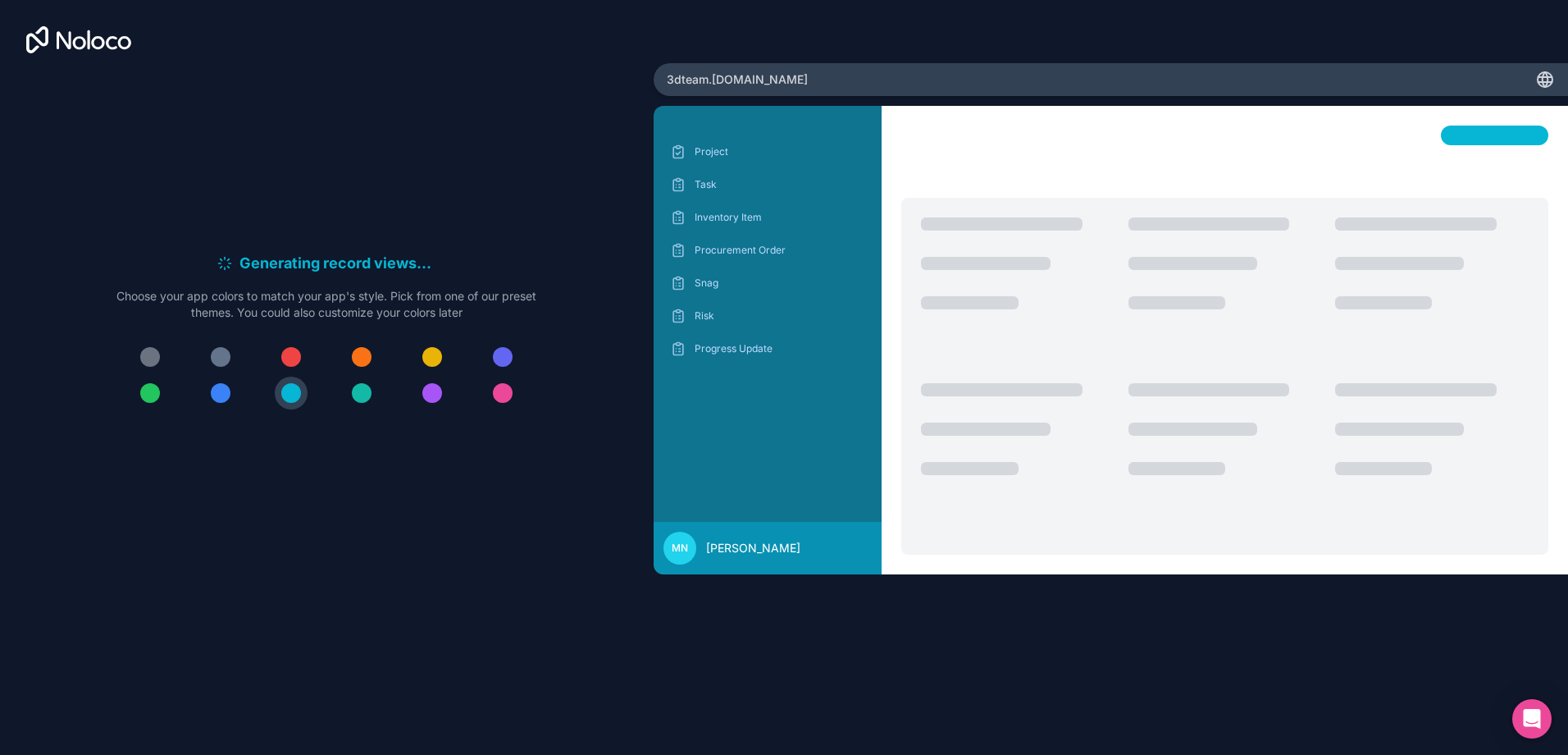
click at [225, 356] on div at bounding box center [221, 357] width 20 height 20
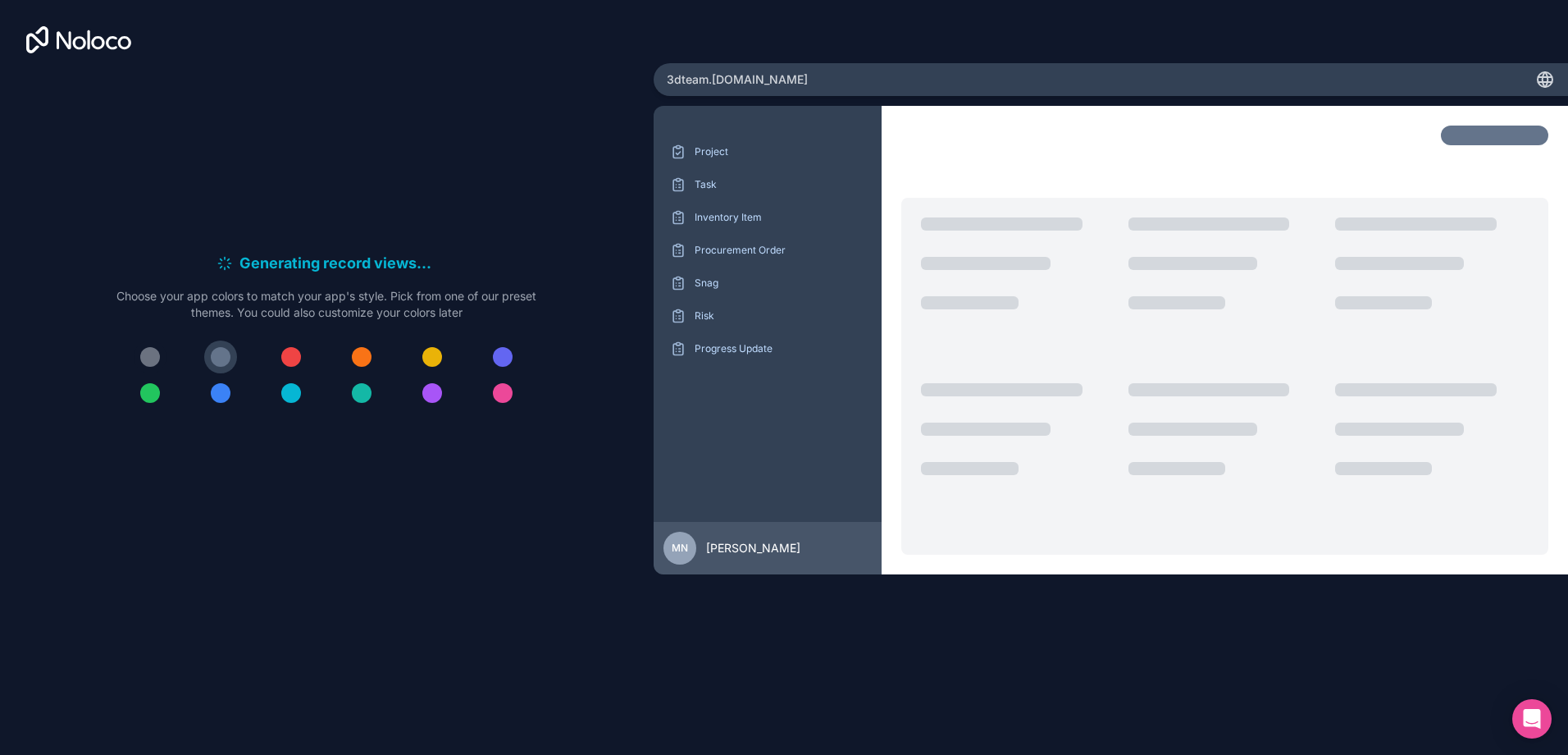
click at [152, 361] on div at bounding box center [150, 357] width 20 height 20
click at [155, 389] on div at bounding box center [150, 393] width 20 height 20
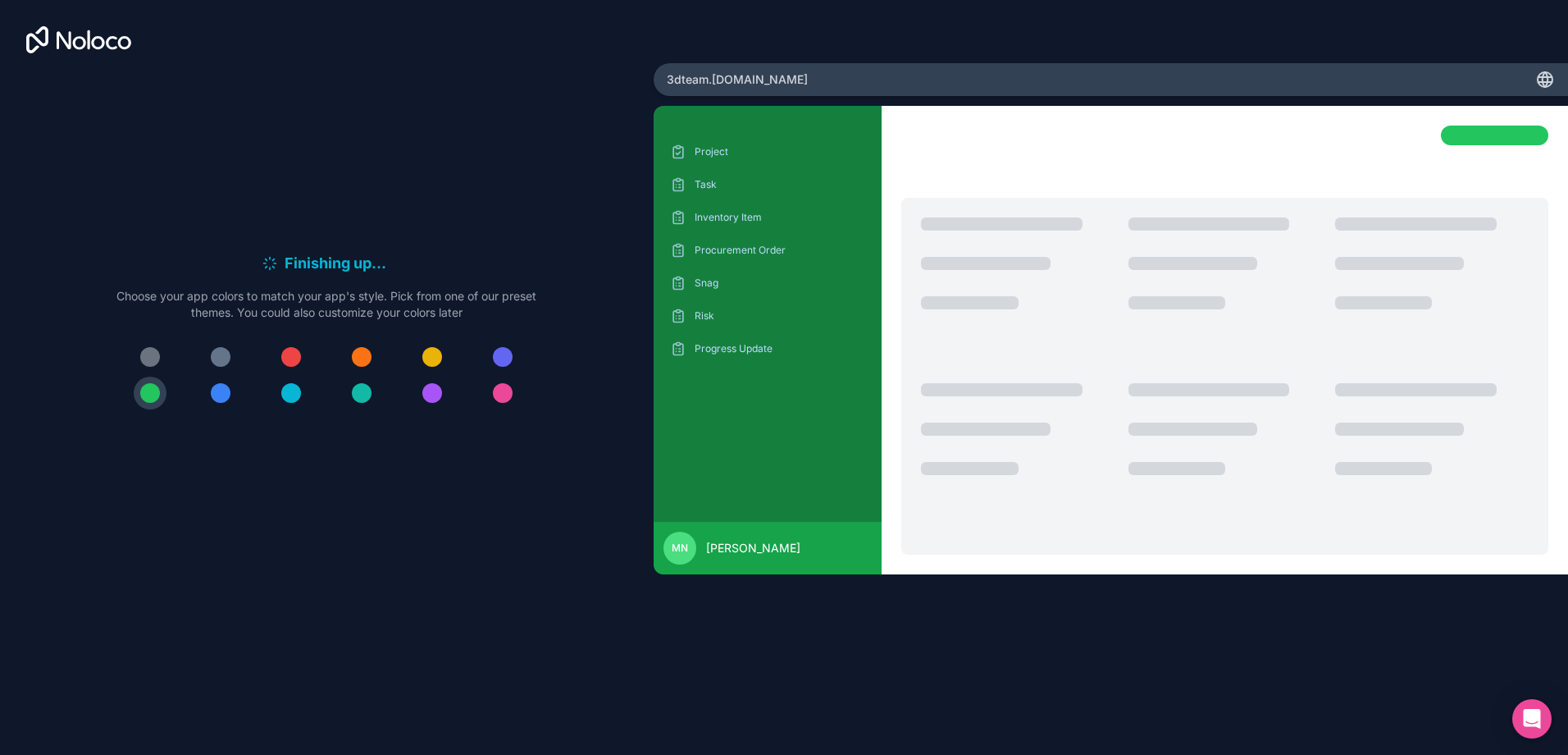
click at [203, 392] on div at bounding box center [326, 374] width 419 height 69
drag, startPoint x: 213, startPoint y: 392, endPoint x: 264, endPoint y: 402, distance: 52.0
click at [214, 392] on div at bounding box center [221, 393] width 20 height 20
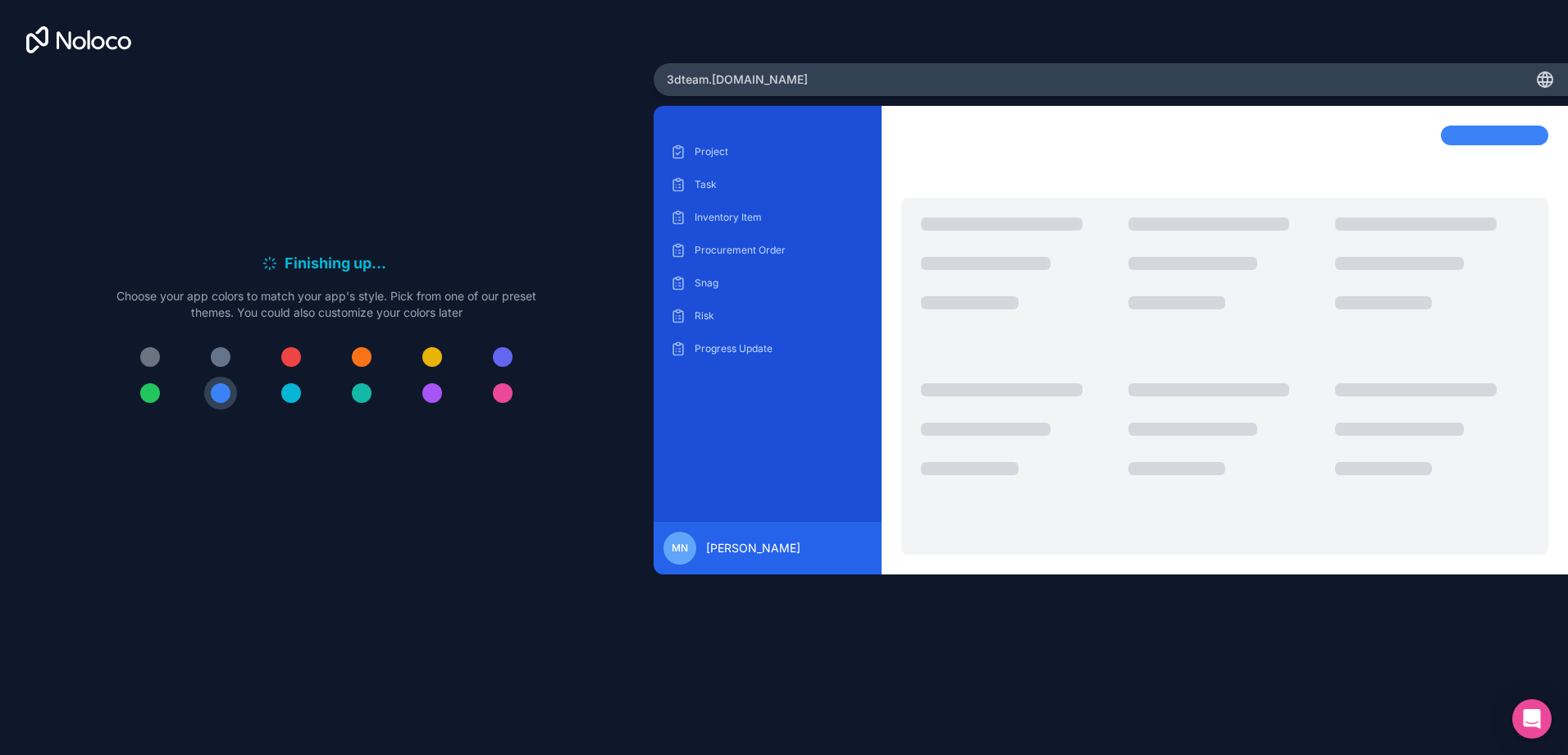
click at [290, 394] on div at bounding box center [291, 393] width 20 height 20
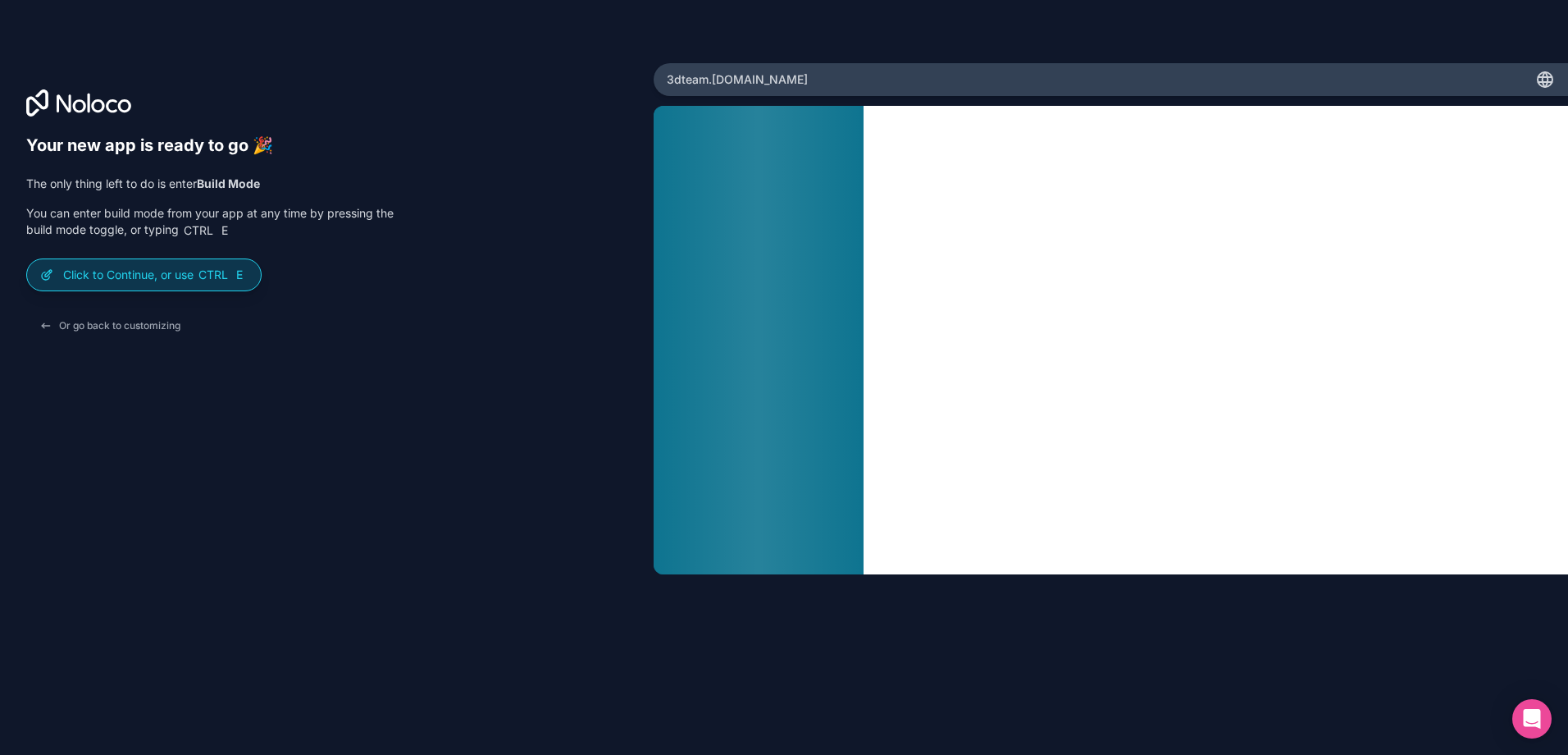
click at [172, 277] on p "Click to Continue, or use Ctrl E" at bounding box center [155, 275] width 184 height 16
